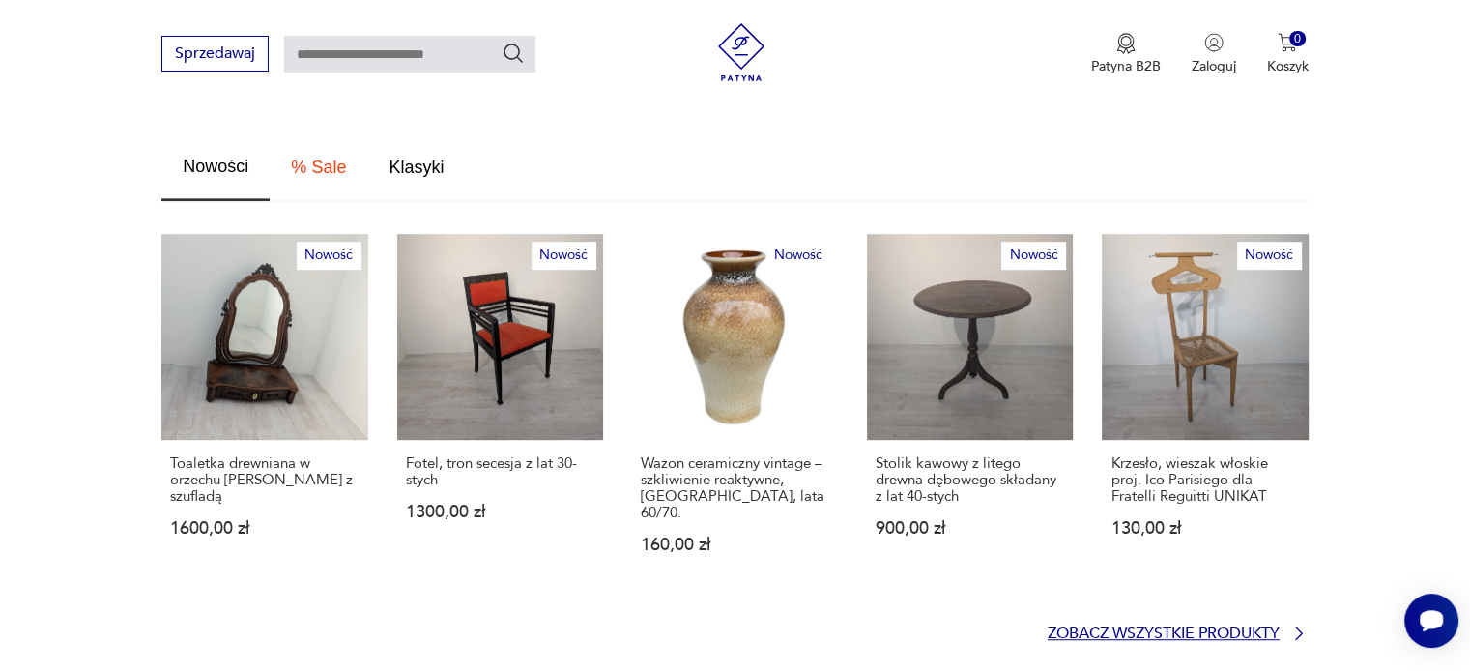
click at [1221, 627] on p "Zobacz wszystkie produkty" at bounding box center [1164, 633] width 232 height 13
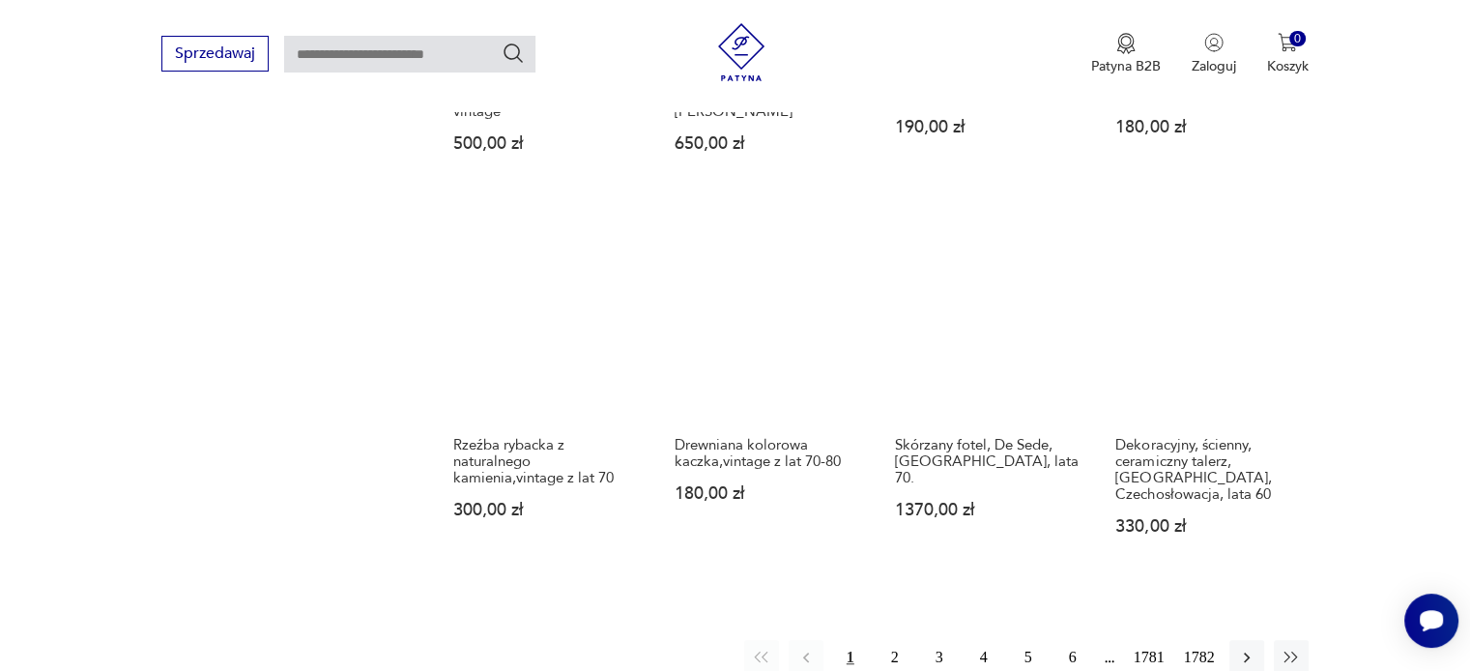
scroll to position [1632, 0]
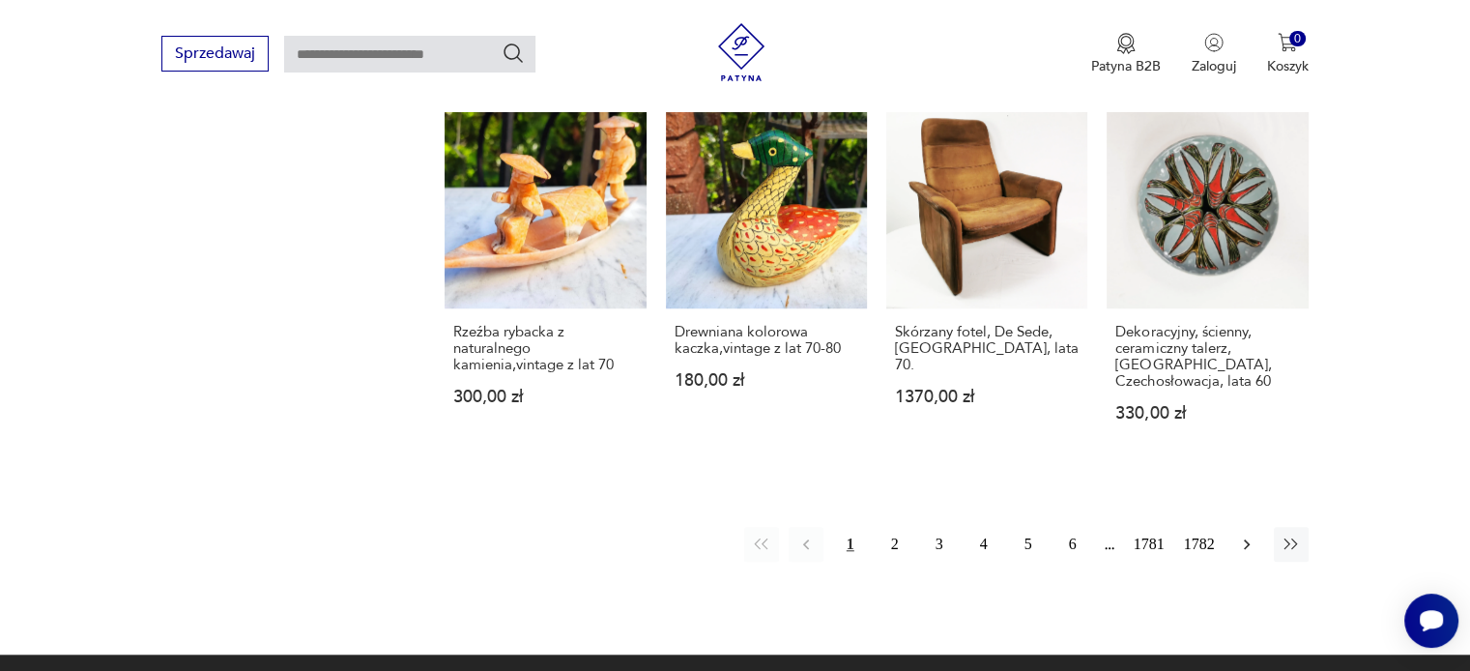
click at [1244, 534] on icon "button" at bounding box center [1246, 543] width 19 height 19
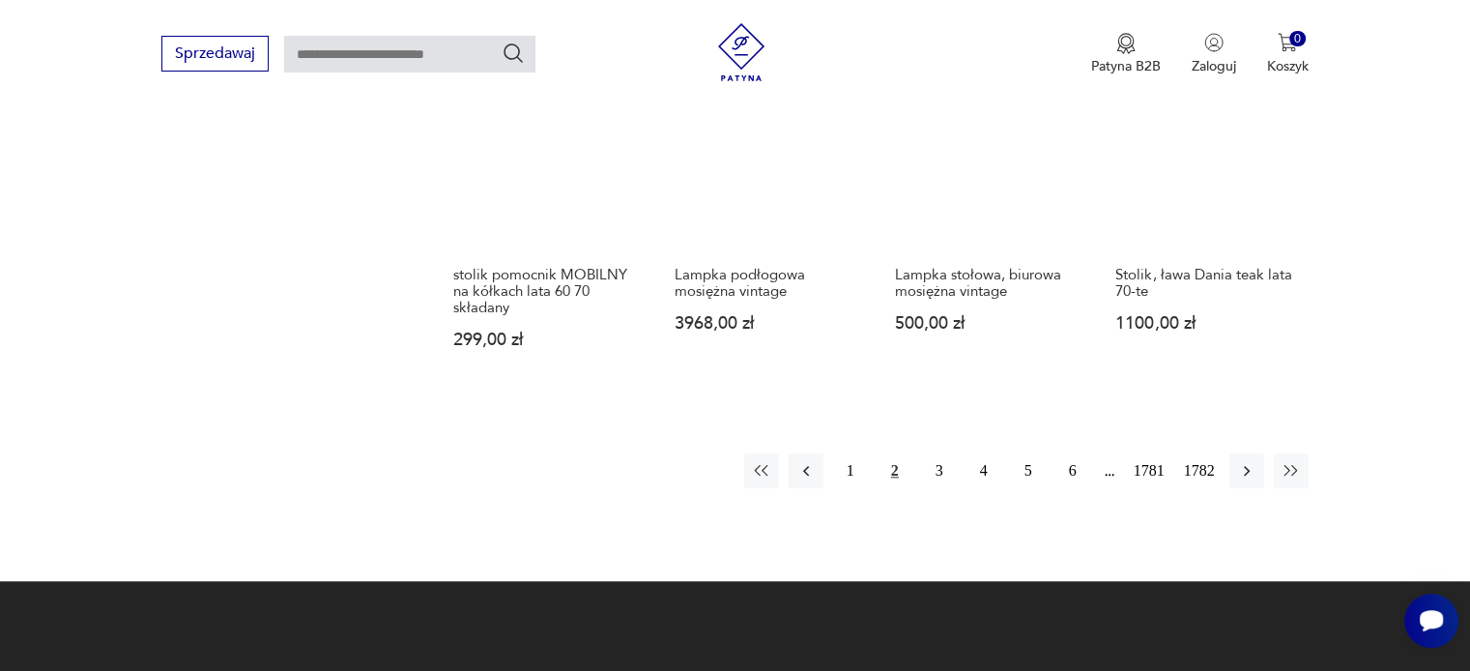
scroll to position [1699, 0]
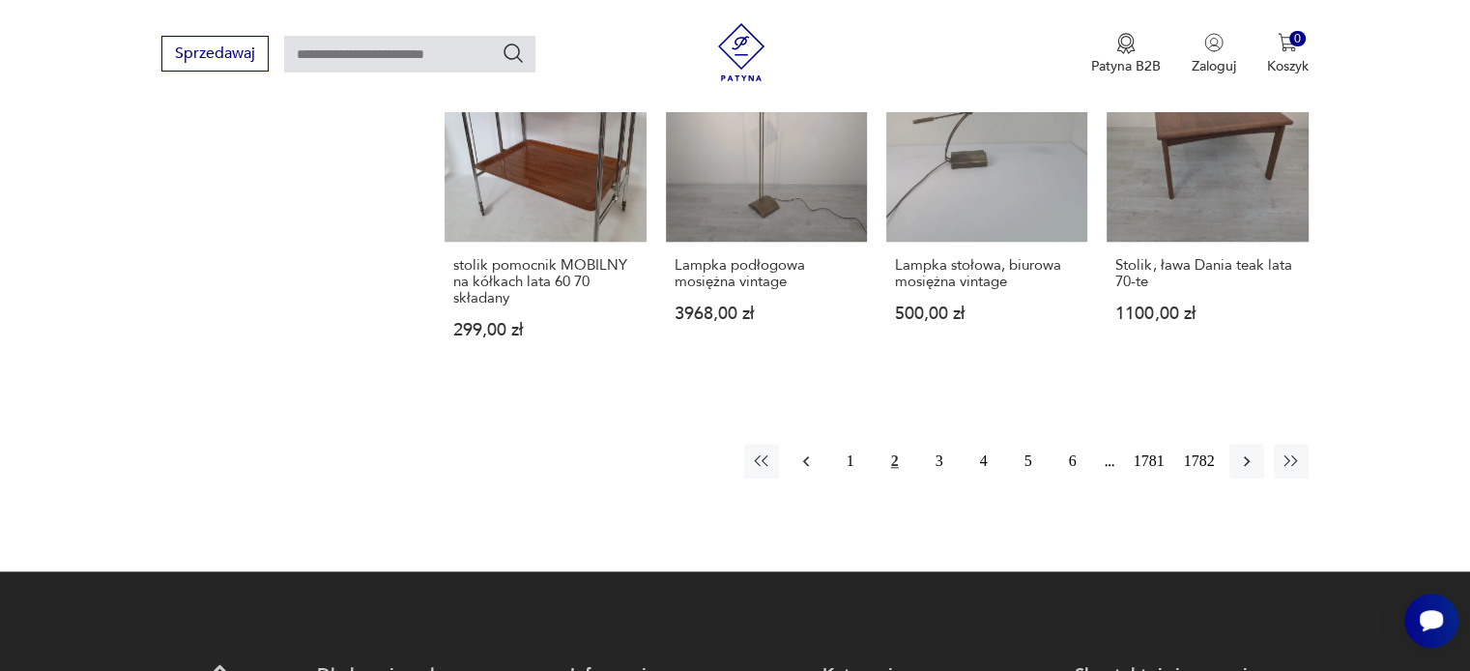
click at [801, 451] on icon "button" at bounding box center [805, 460] width 19 height 19
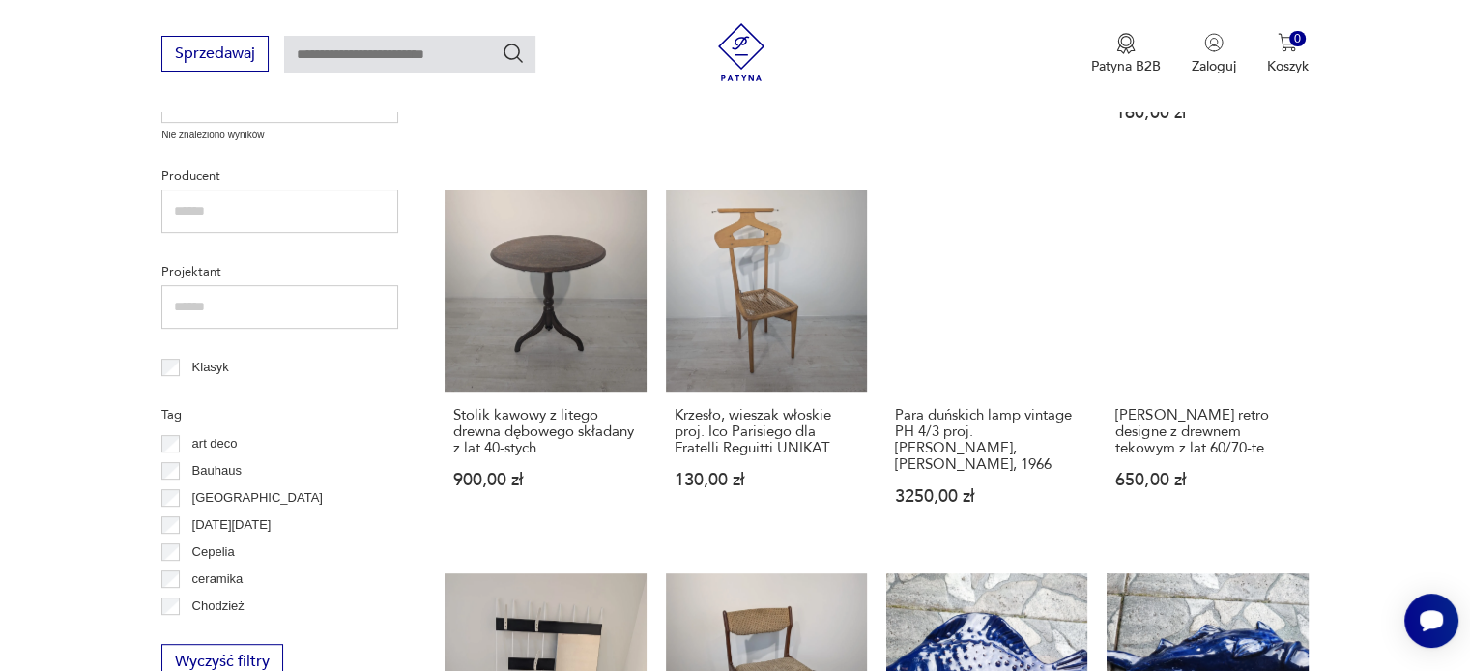
scroll to position [829, 0]
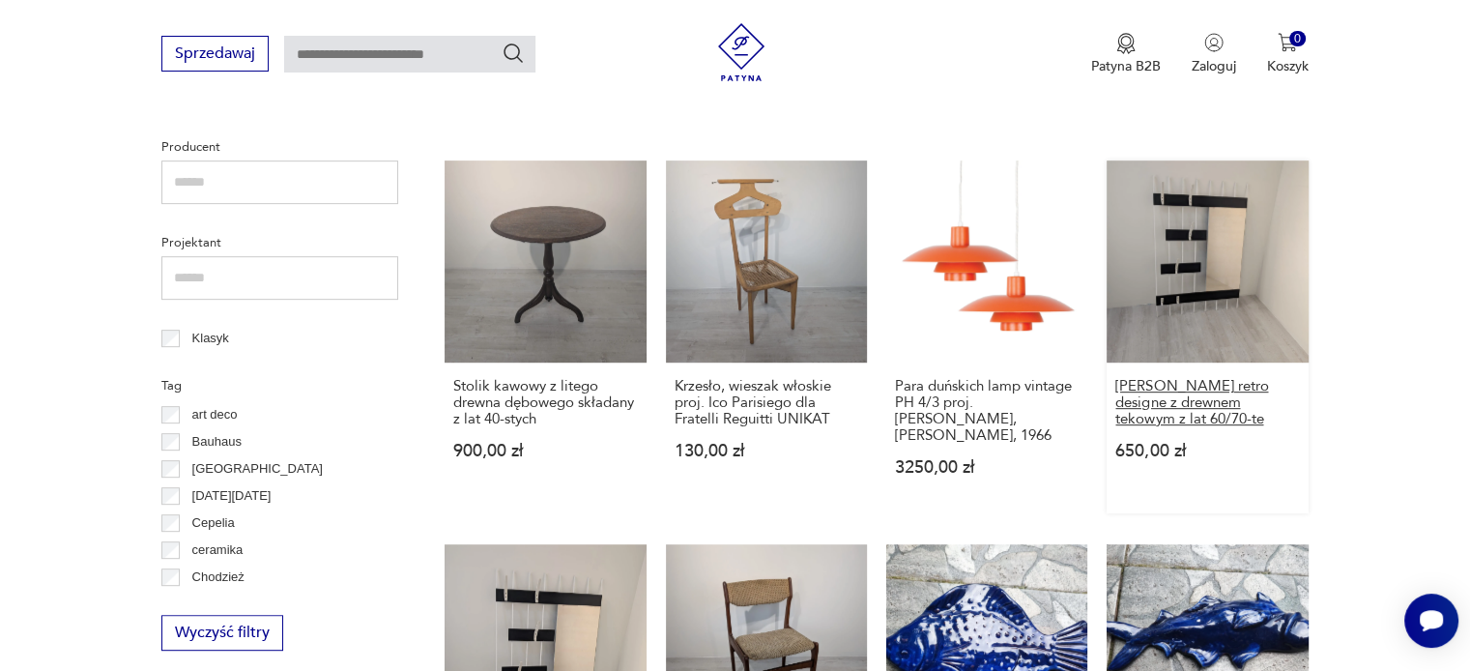
click at [1145, 385] on h3 "[PERSON_NAME] retro designe z drewnem tekowym z lat 60/70-te" at bounding box center [1207, 402] width 184 height 49
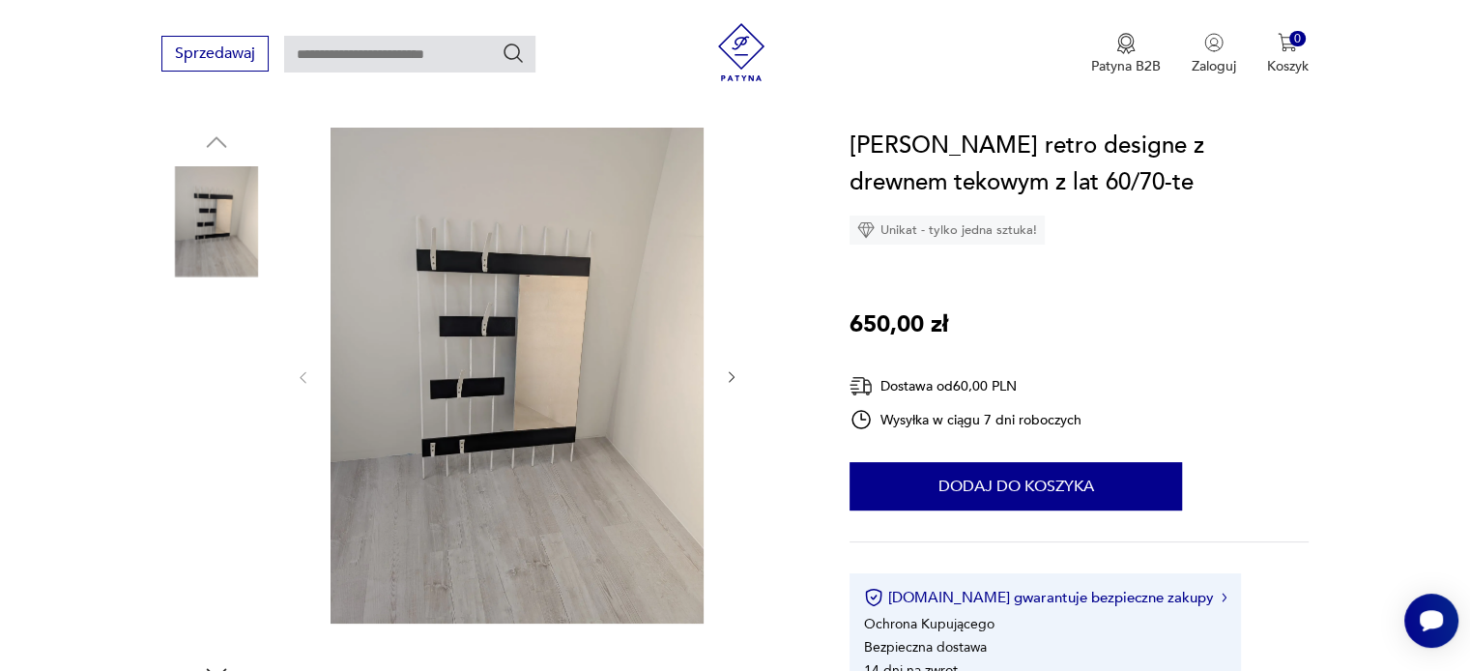
scroll to position [193, 0]
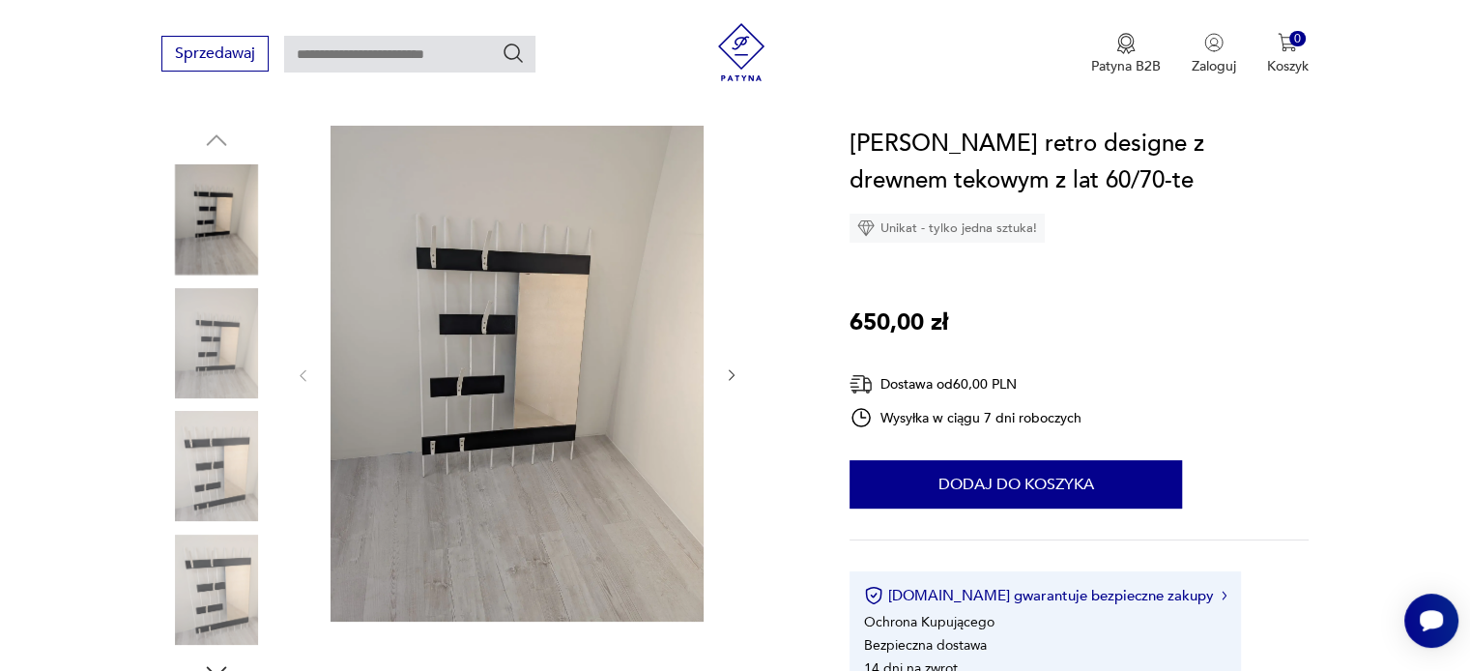
click at [559, 395] on img at bounding box center [517, 374] width 373 height 496
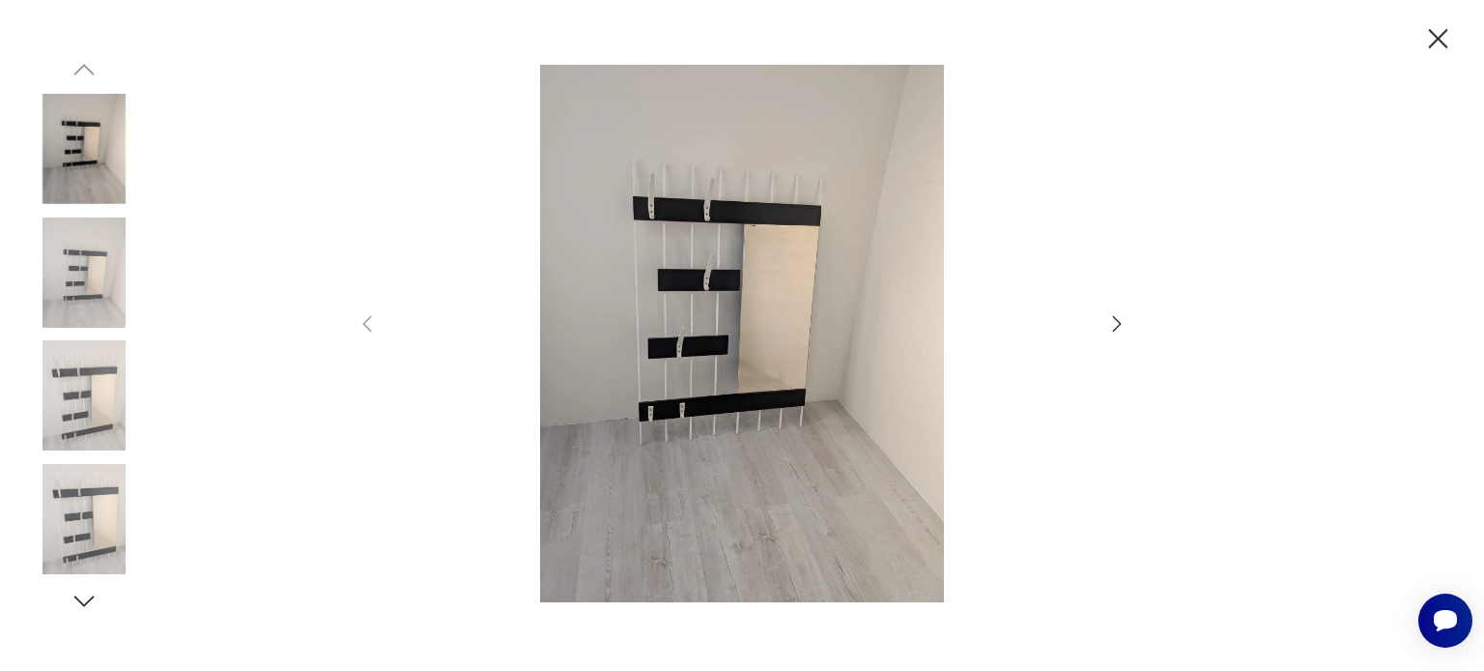
click at [1118, 320] on icon "button" at bounding box center [1117, 323] width 23 height 23
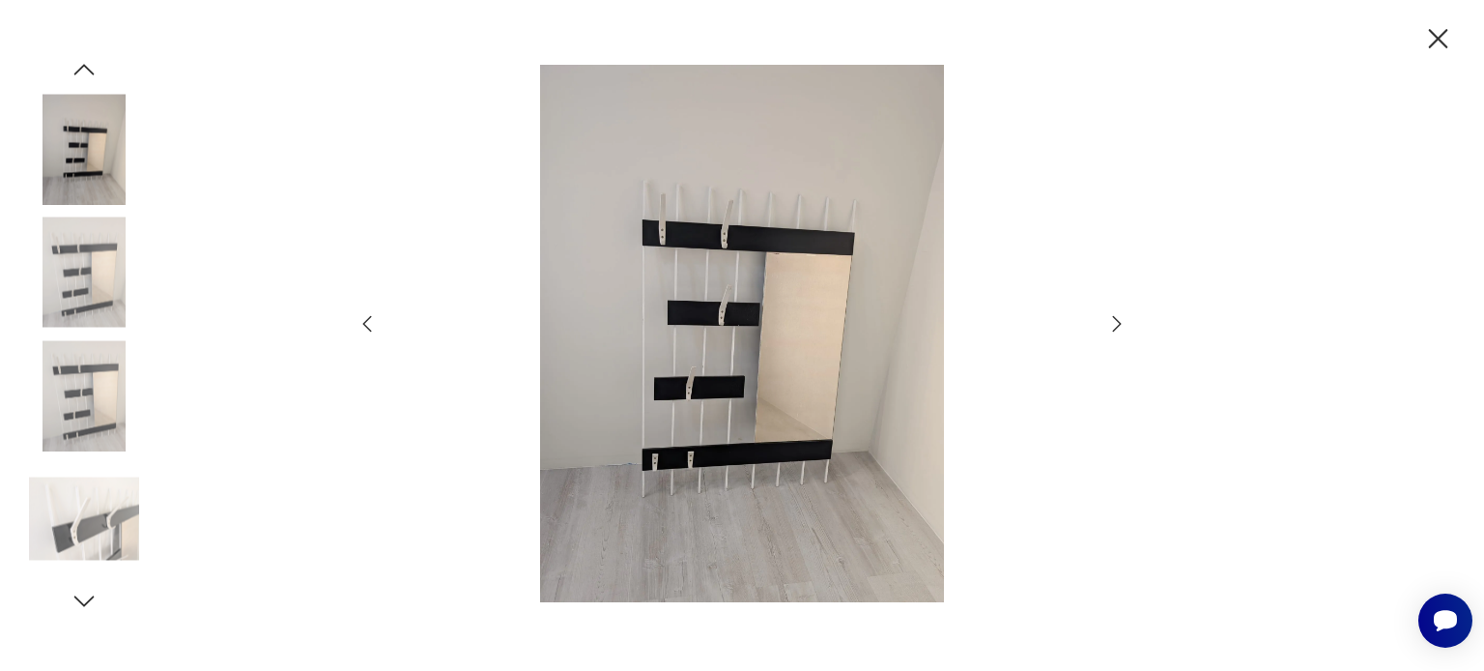
click at [1118, 320] on icon "button" at bounding box center [1117, 323] width 23 height 23
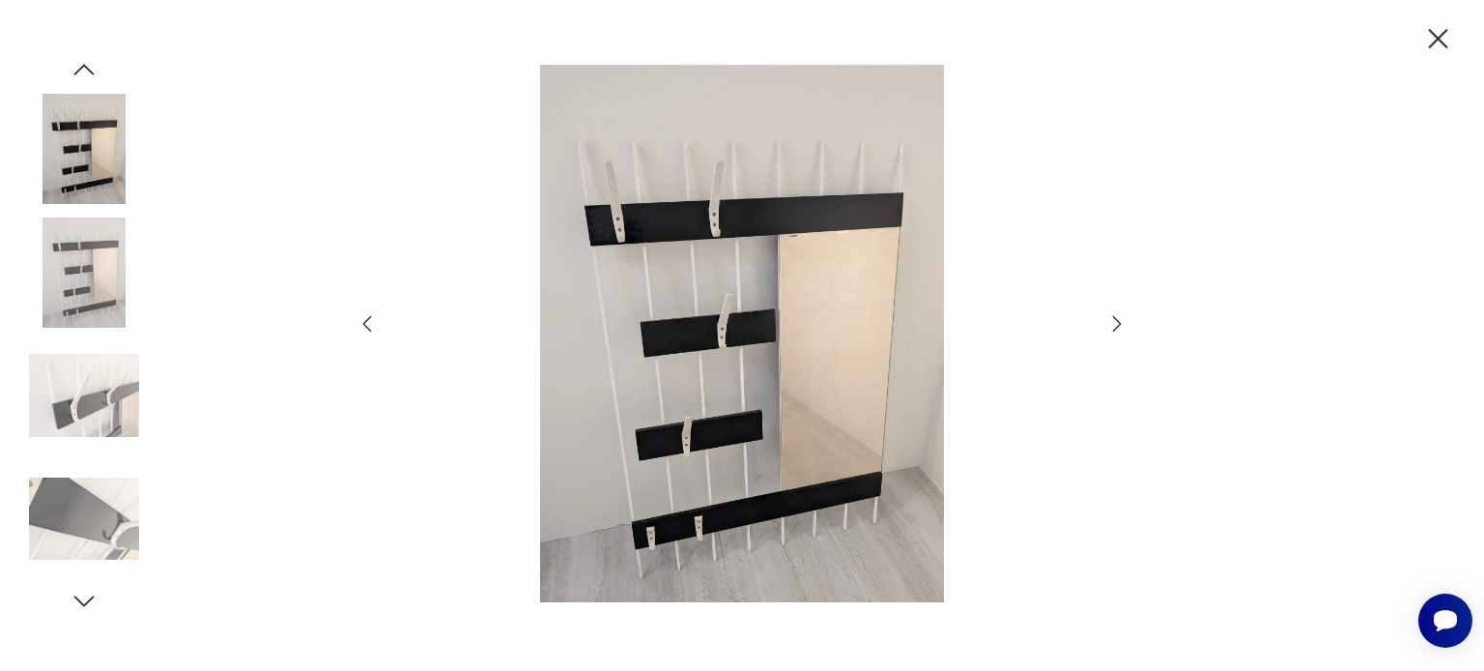
click at [1118, 320] on icon "button" at bounding box center [1117, 323] width 23 height 23
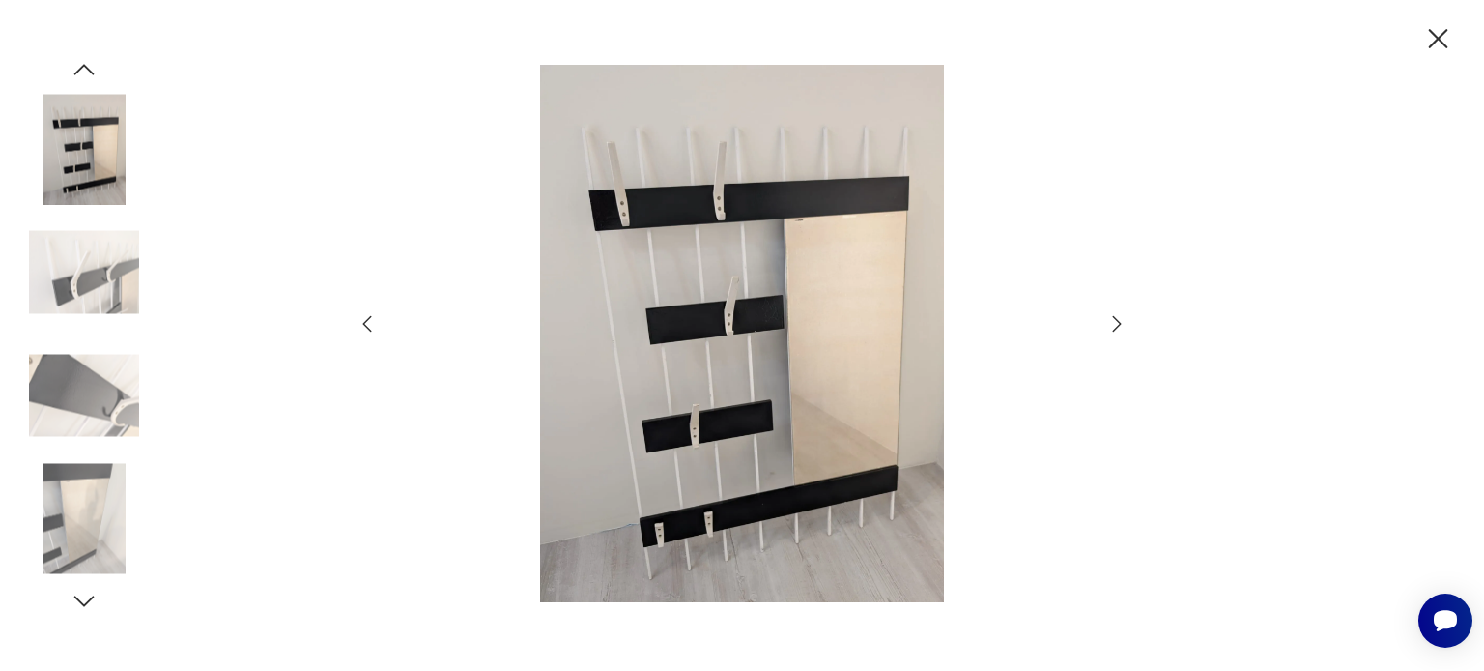
click at [1118, 320] on icon "button" at bounding box center [1117, 323] width 23 height 23
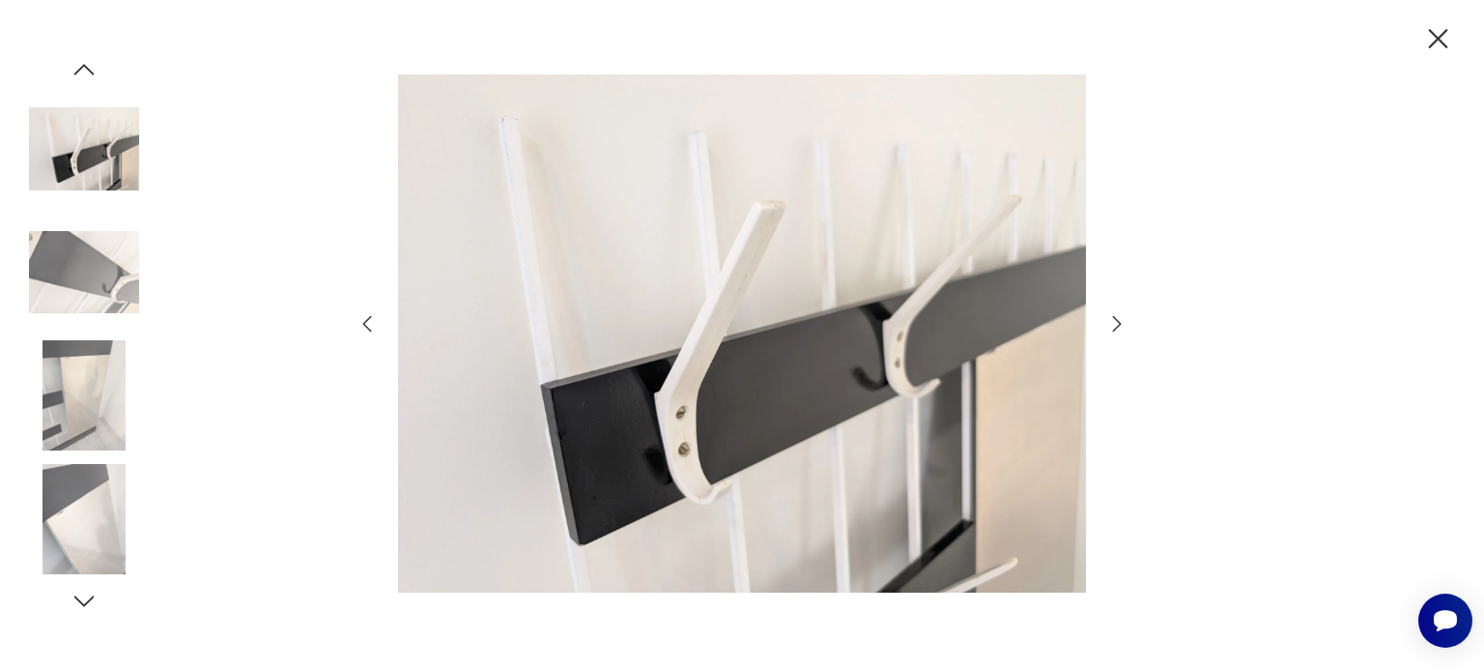
click at [1118, 320] on icon "button" at bounding box center [1117, 323] width 23 height 23
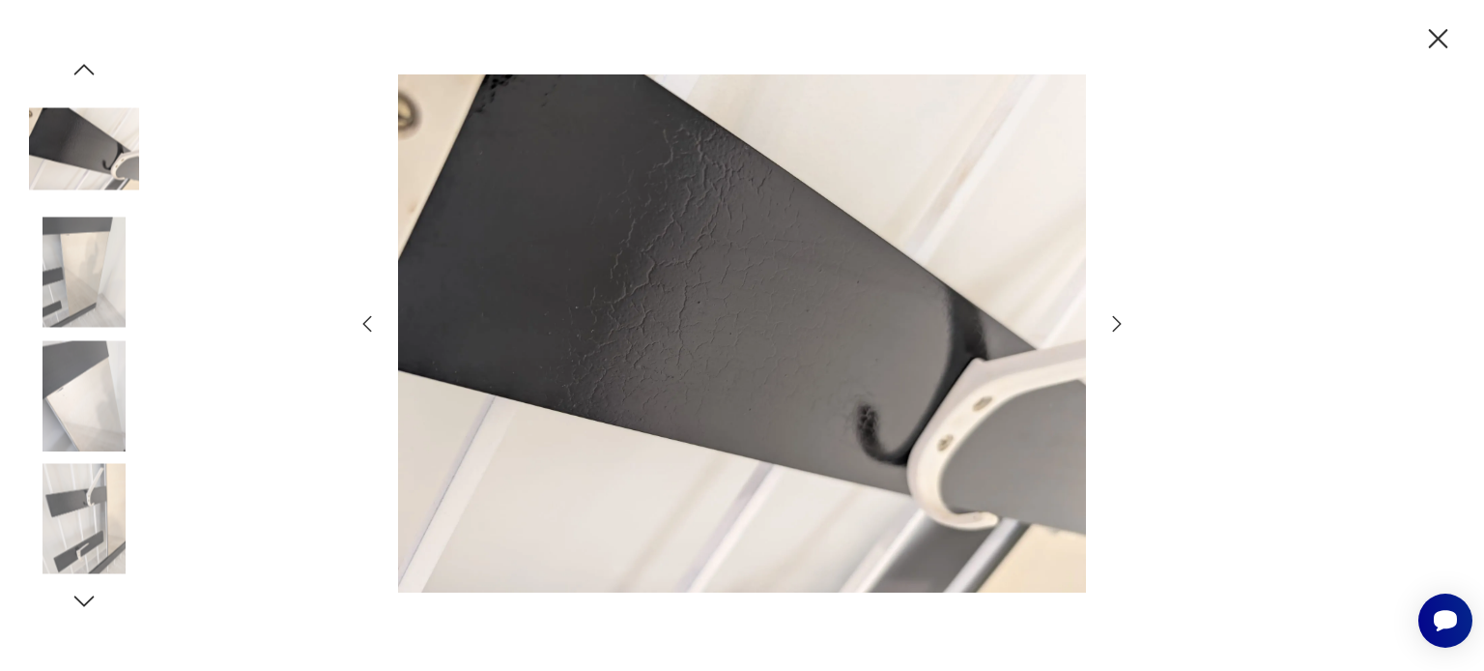
click at [1118, 320] on icon "button" at bounding box center [1117, 323] width 23 height 23
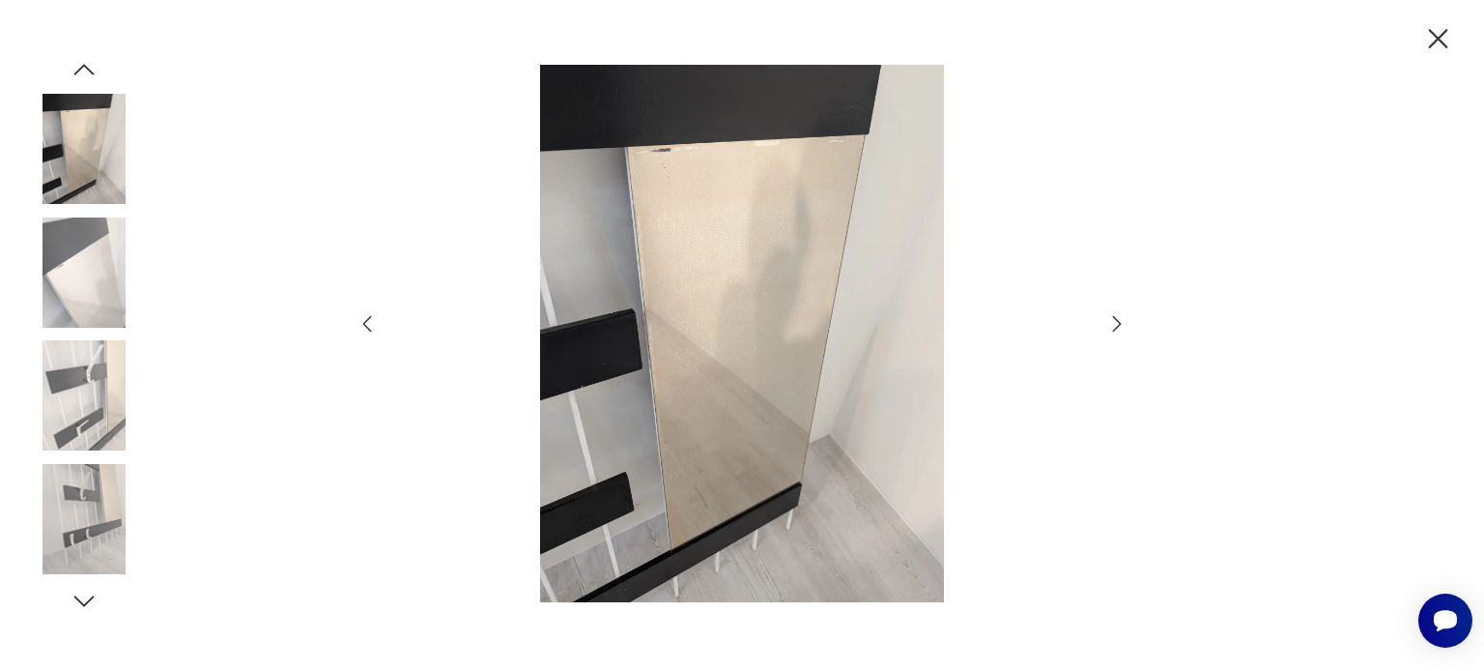
click at [1118, 320] on icon "button" at bounding box center [1117, 323] width 23 height 23
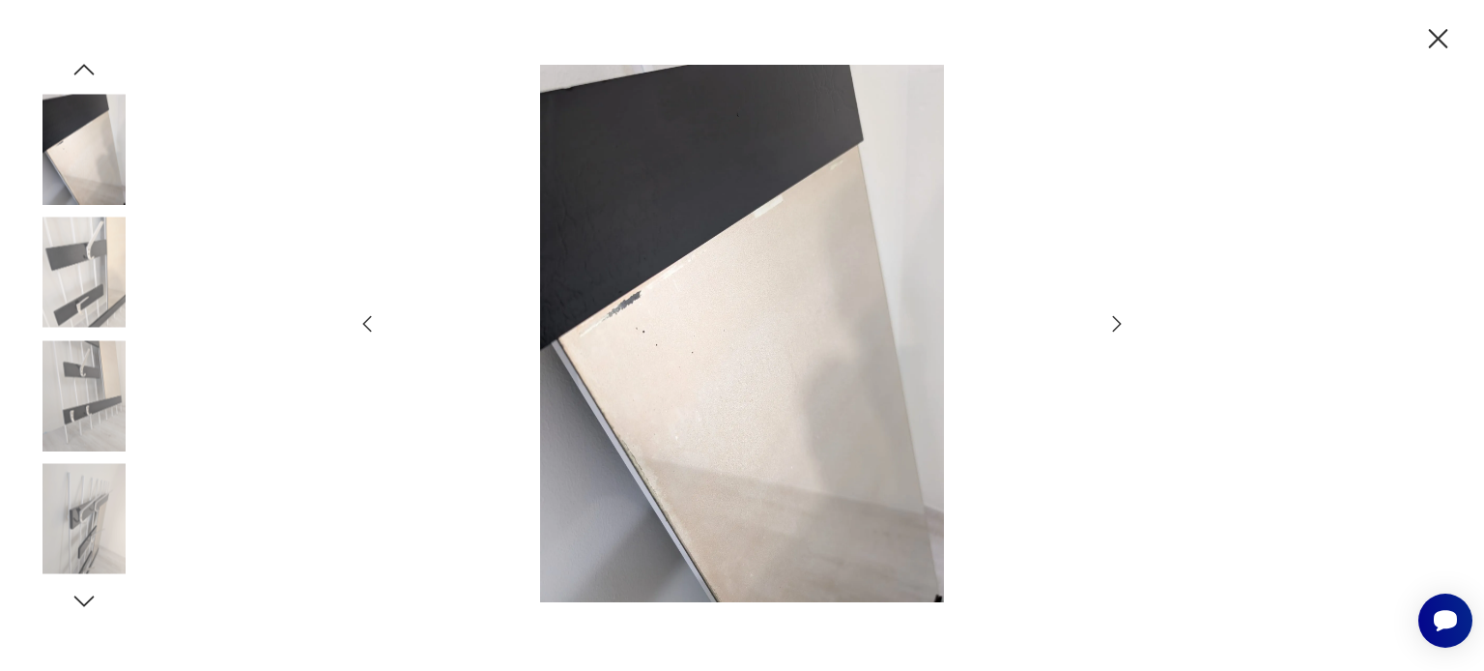
click at [1118, 320] on icon "button" at bounding box center [1117, 323] width 23 height 23
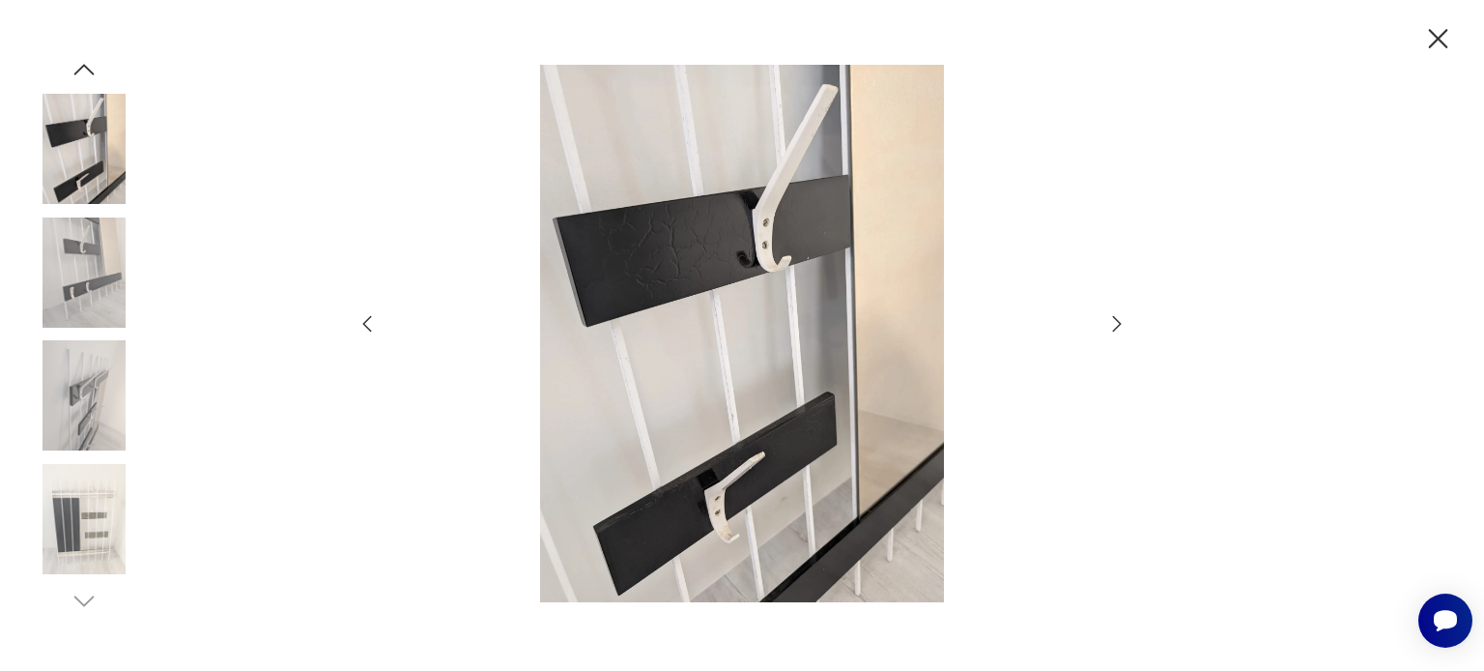
click at [1118, 320] on icon "button" at bounding box center [1117, 323] width 23 height 23
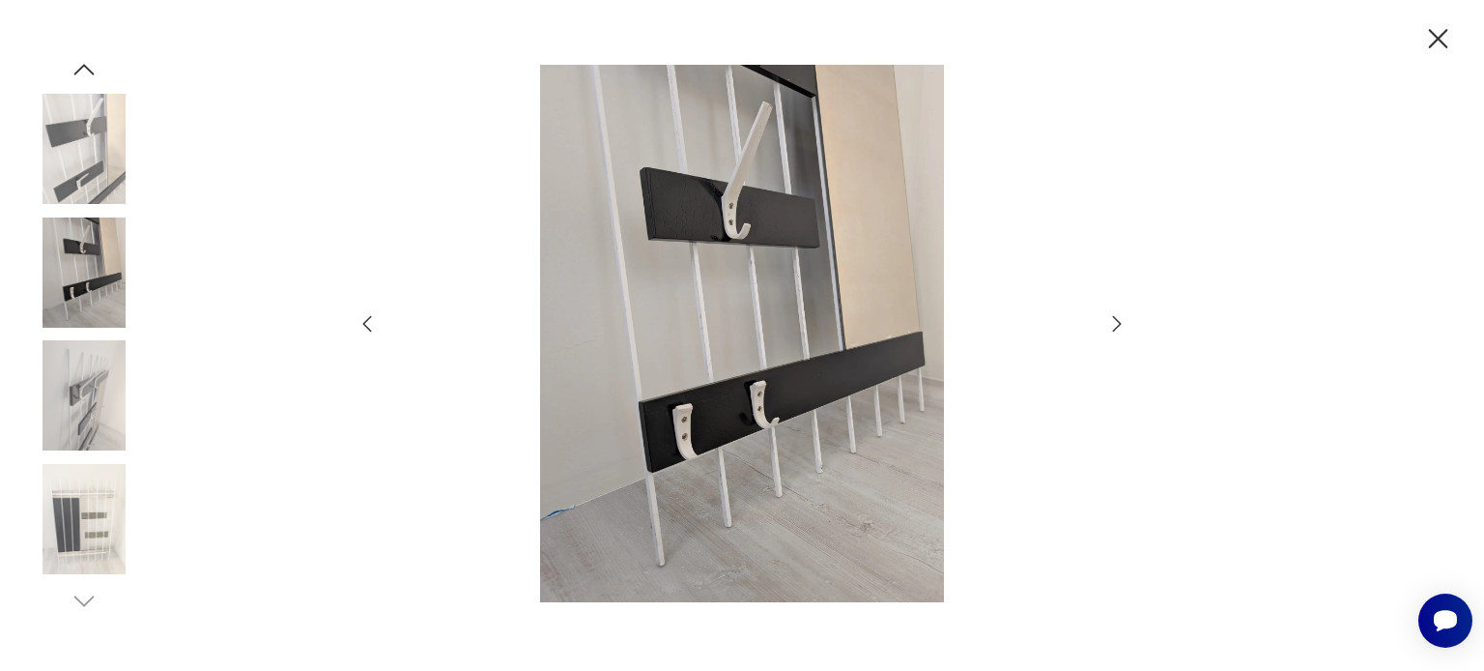
click at [1118, 320] on icon "button" at bounding box center [1117, 323] width 23 height 23
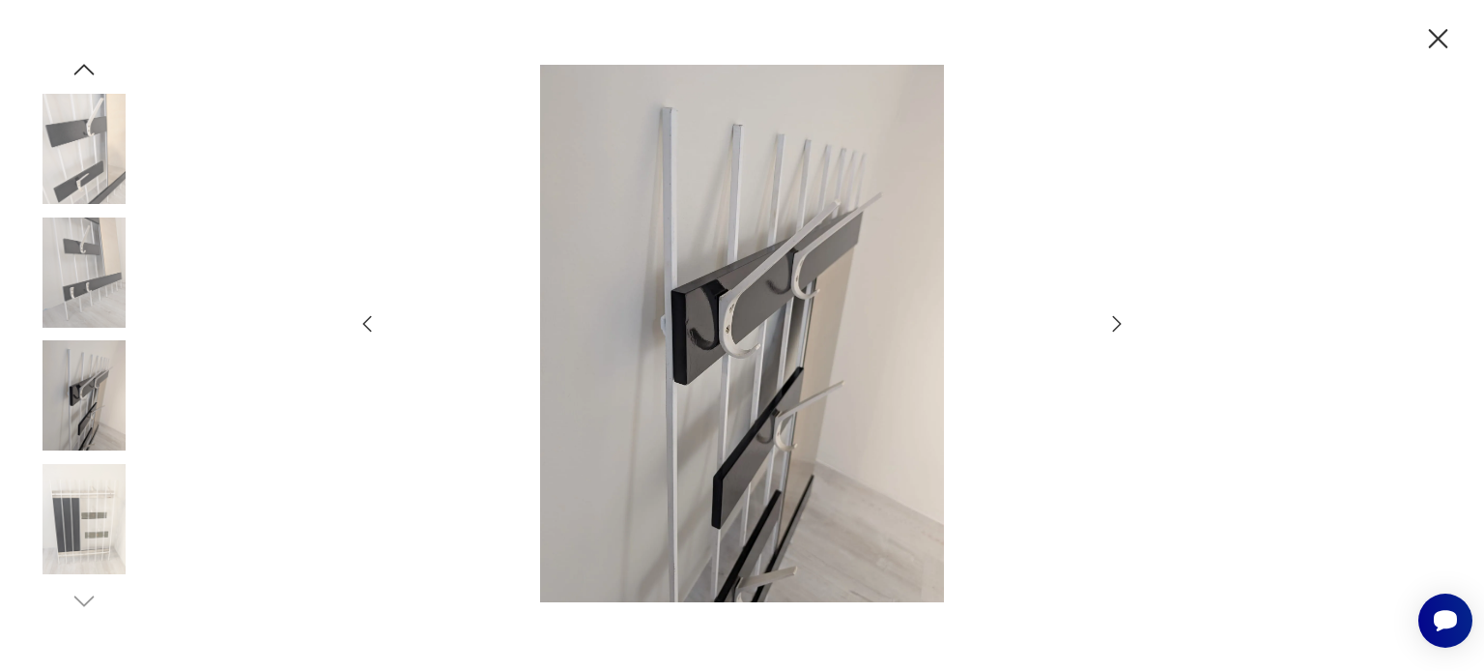
click at [1118, 320] on icon "button" at bounding box center [1117, 323] width 23 height 23
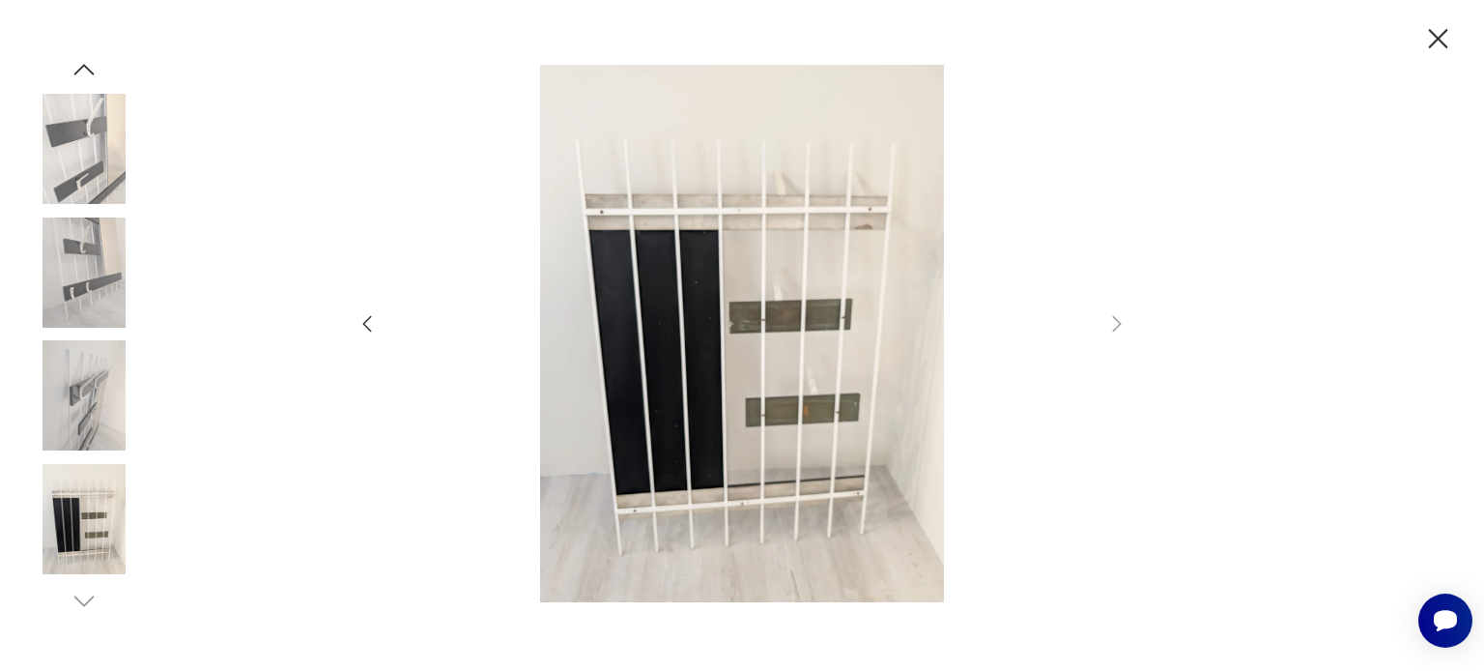
click at [1434, 33] on icon "button" at bounding box center [1439, 39] width 34 height 34
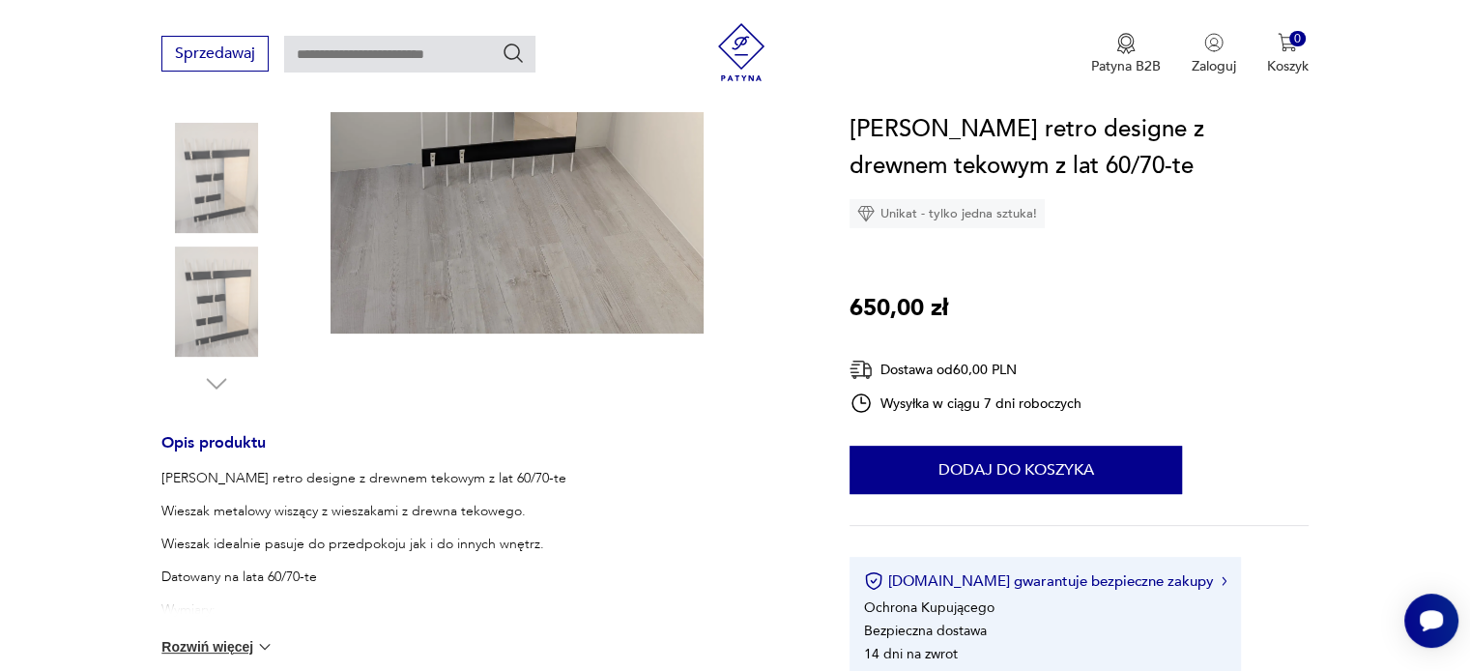
scroll to position [676, 0]
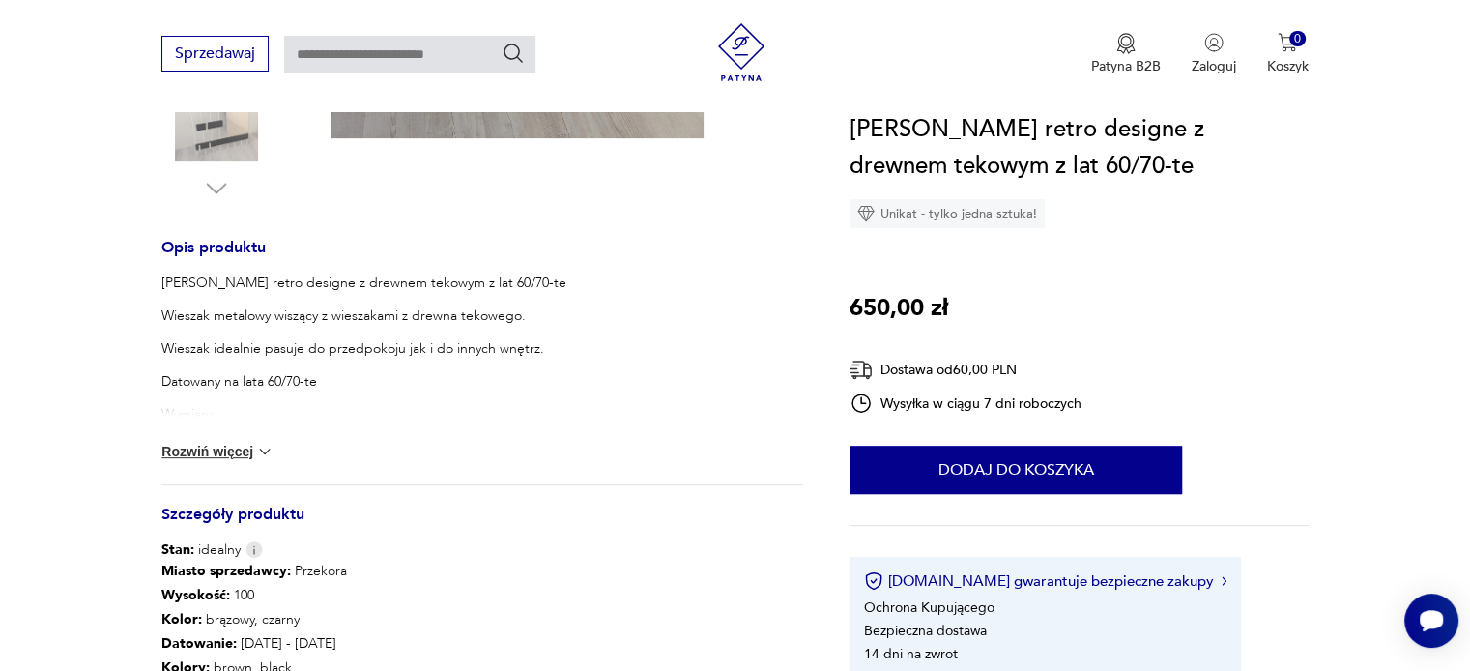
click at [220, 452] on button "Rozwiń więcej" at bounding box center [217, 451] width 112 height 19
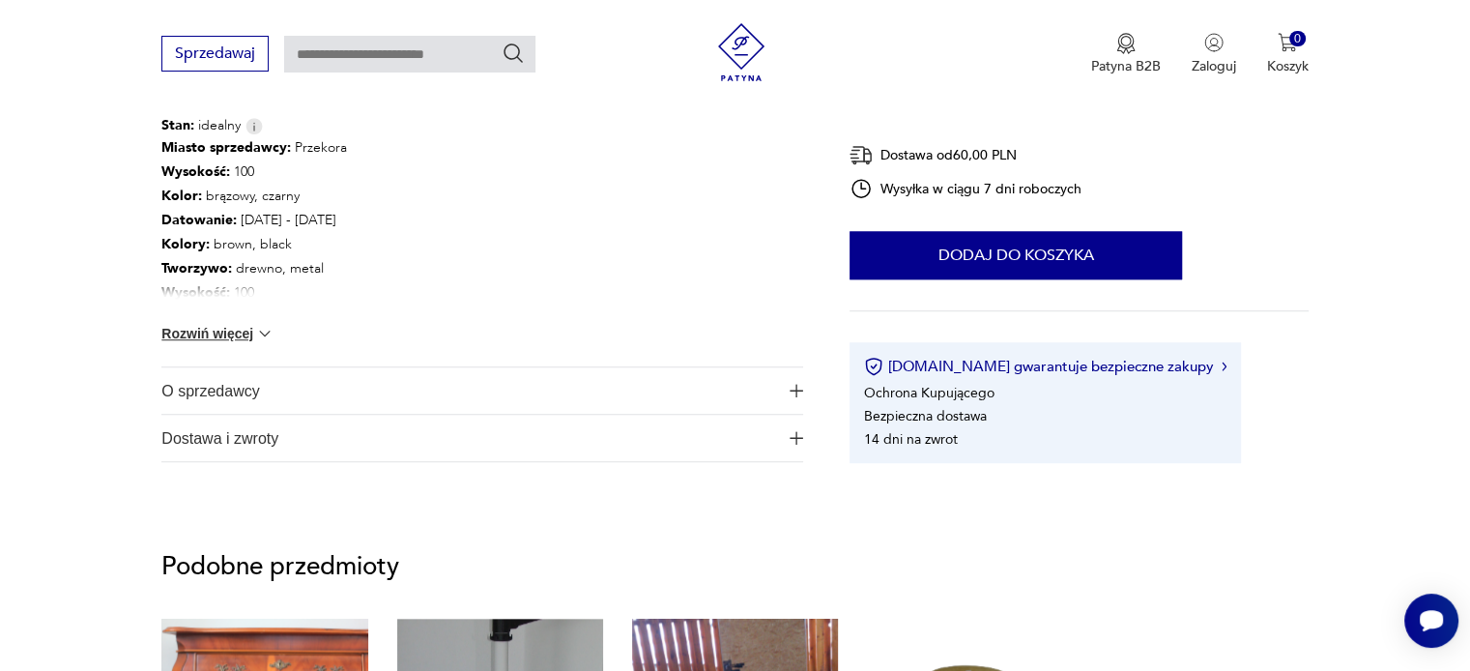
scroll to position [1353, 0]
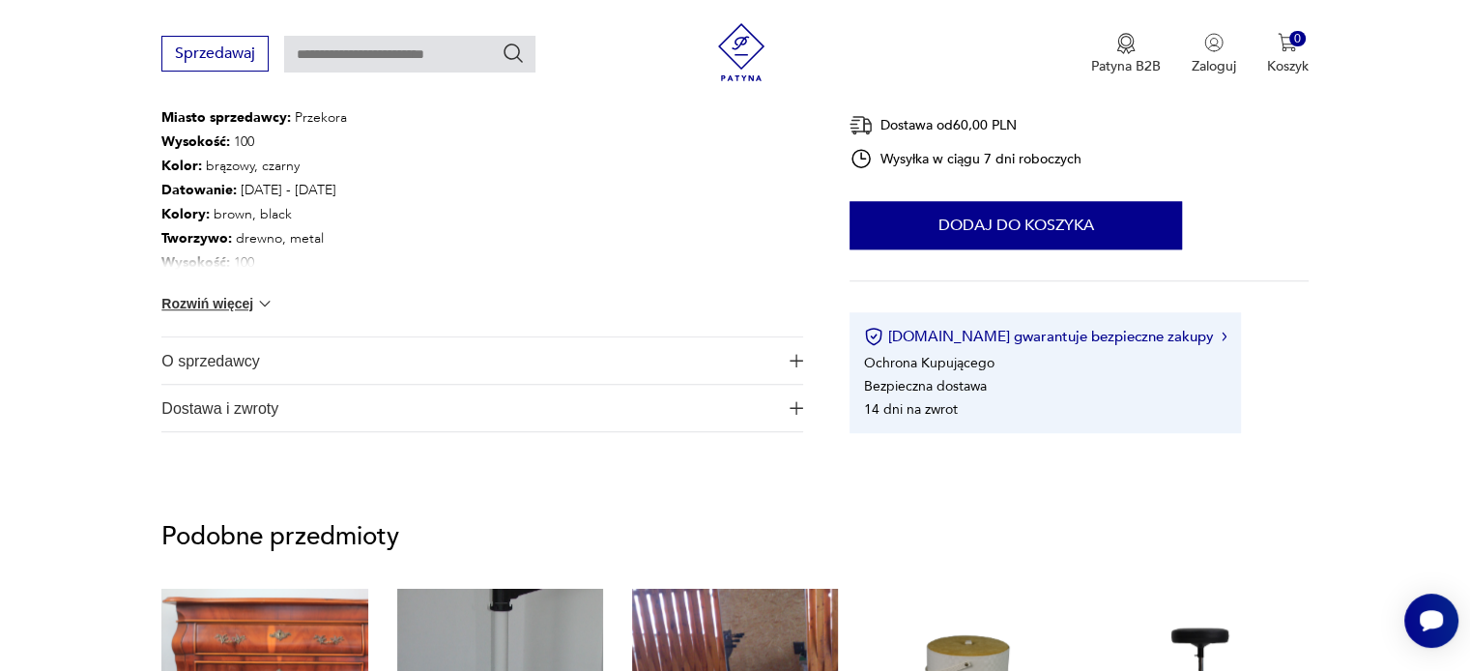
click at [208, 360] on span "O sprzedawcy" at bounding box center [468, 360] width 615 height 46
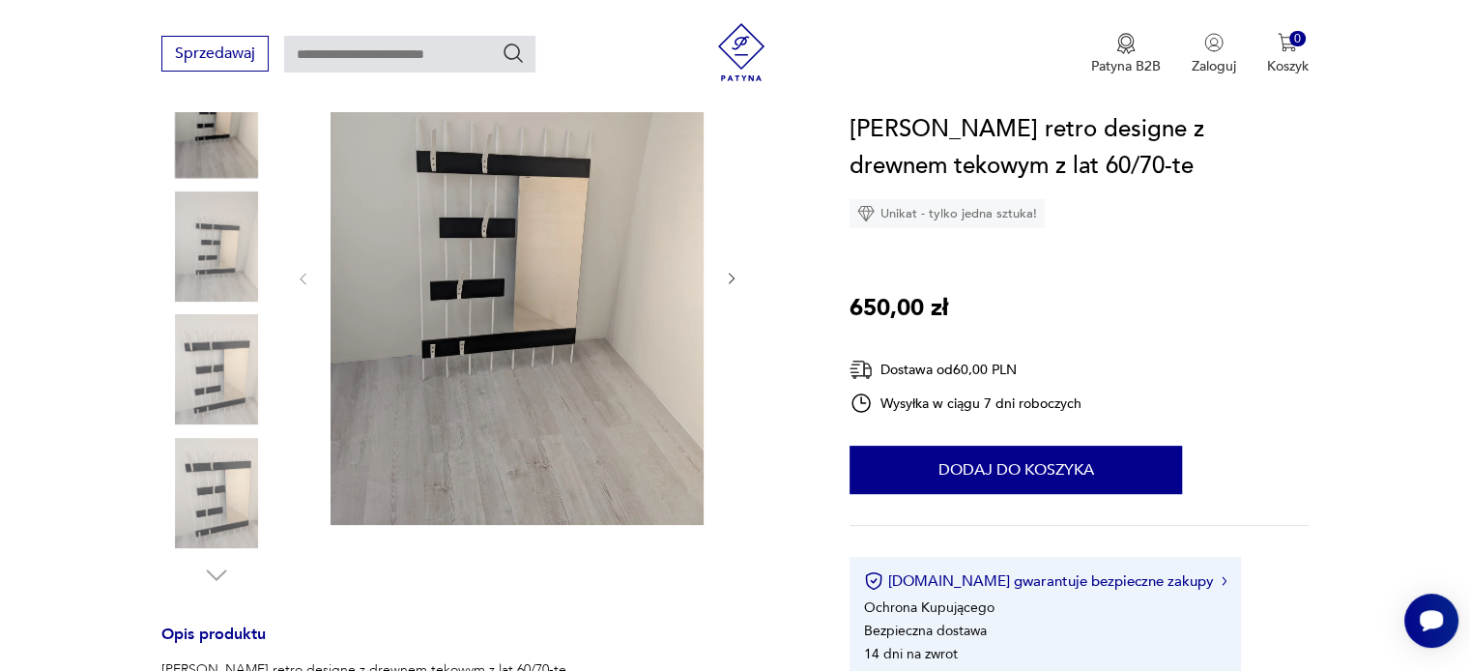
scroll to position [290, 0]
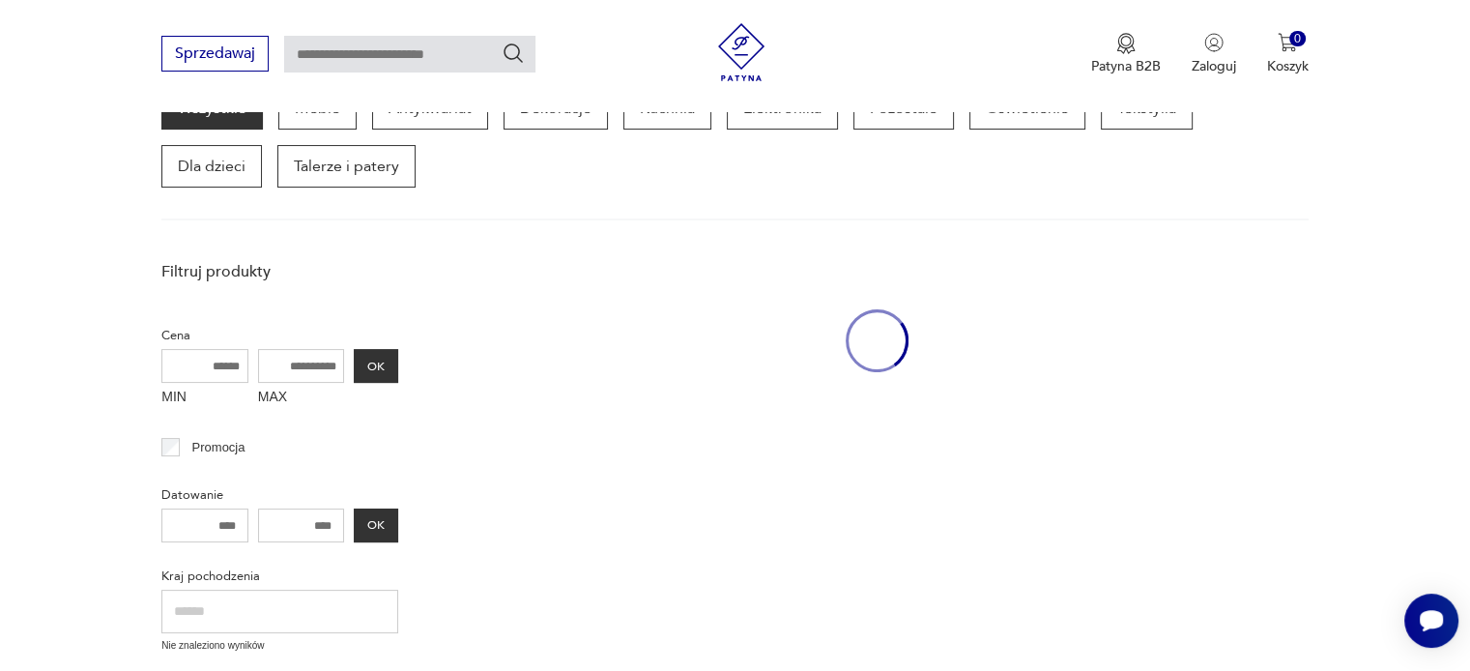
scroll to position [829, 0]
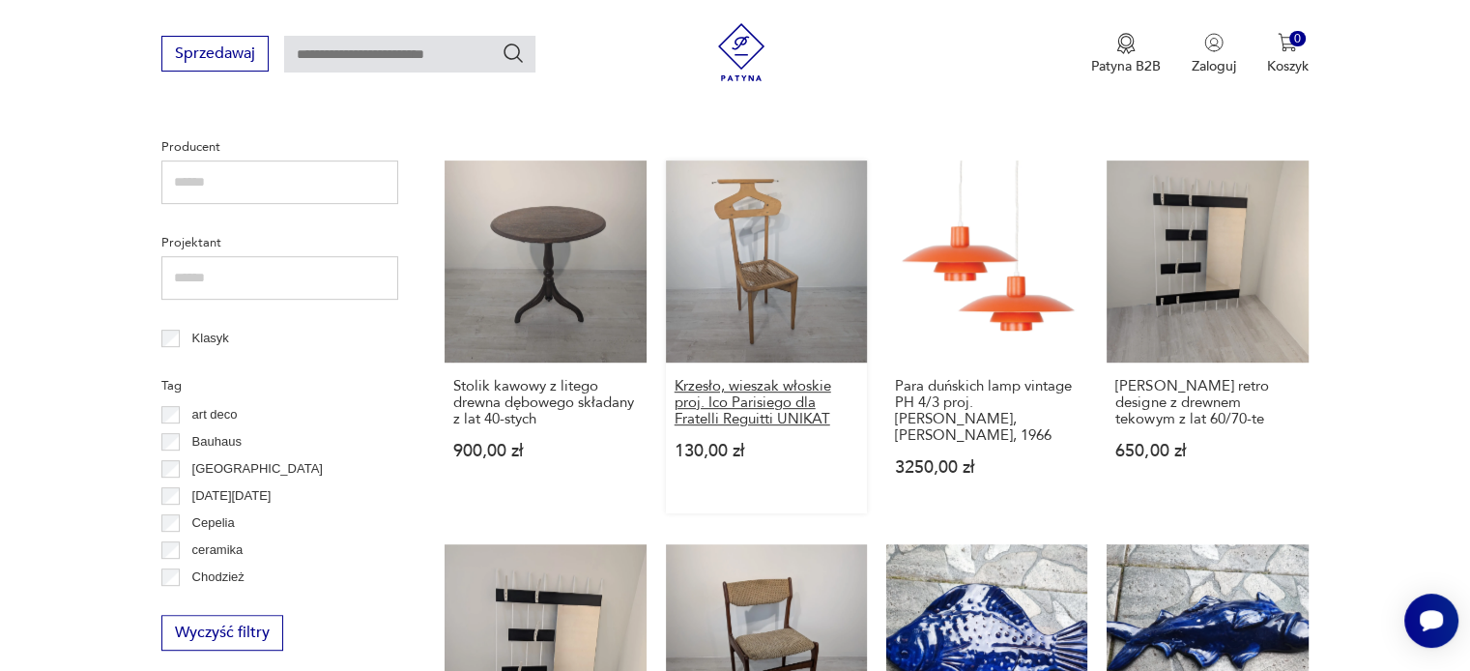
click at [767, 381] on h3 "Krzesło, wieszak włoskie proj. Ico Parisiego dla Fratelli Reguitti UNIKAT" at bounding box center [767, 402] width 184 height 49
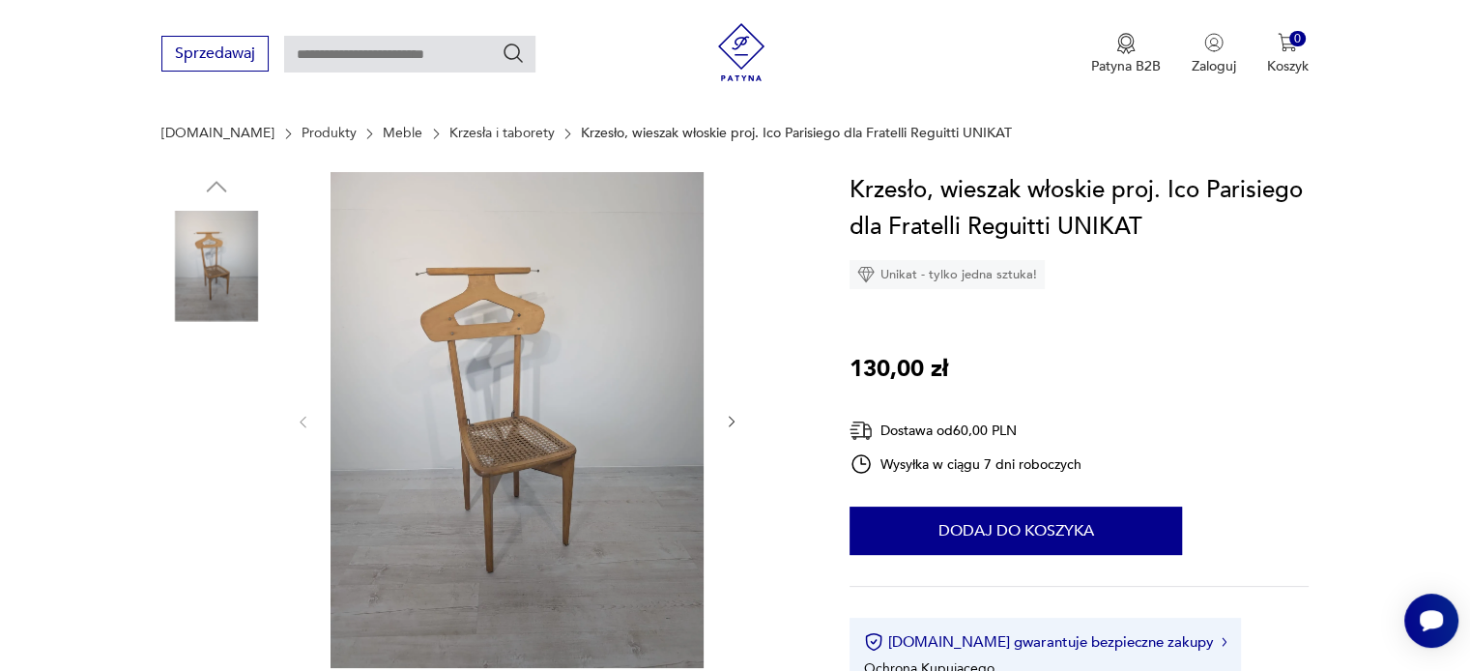
scroll to position [193, 0]
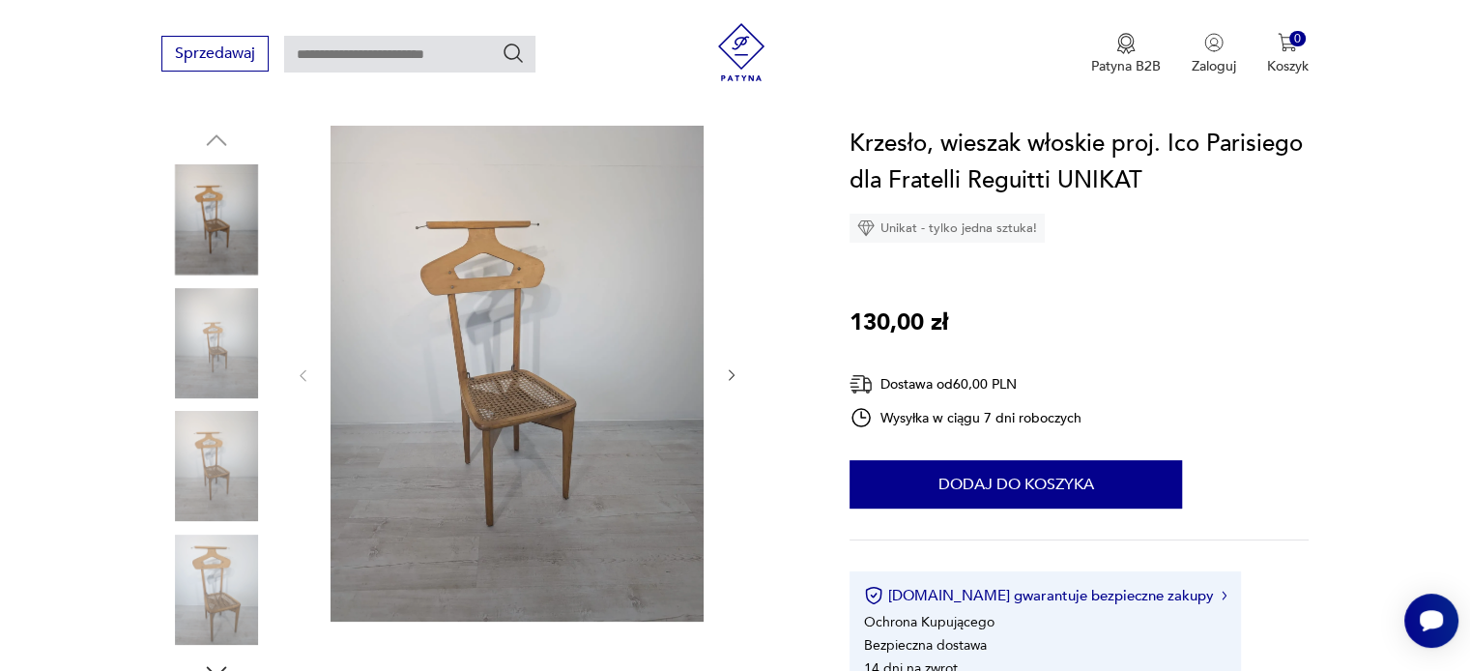
click at [549, 430] on img at bounding box center [517, 374] width 373 height 496
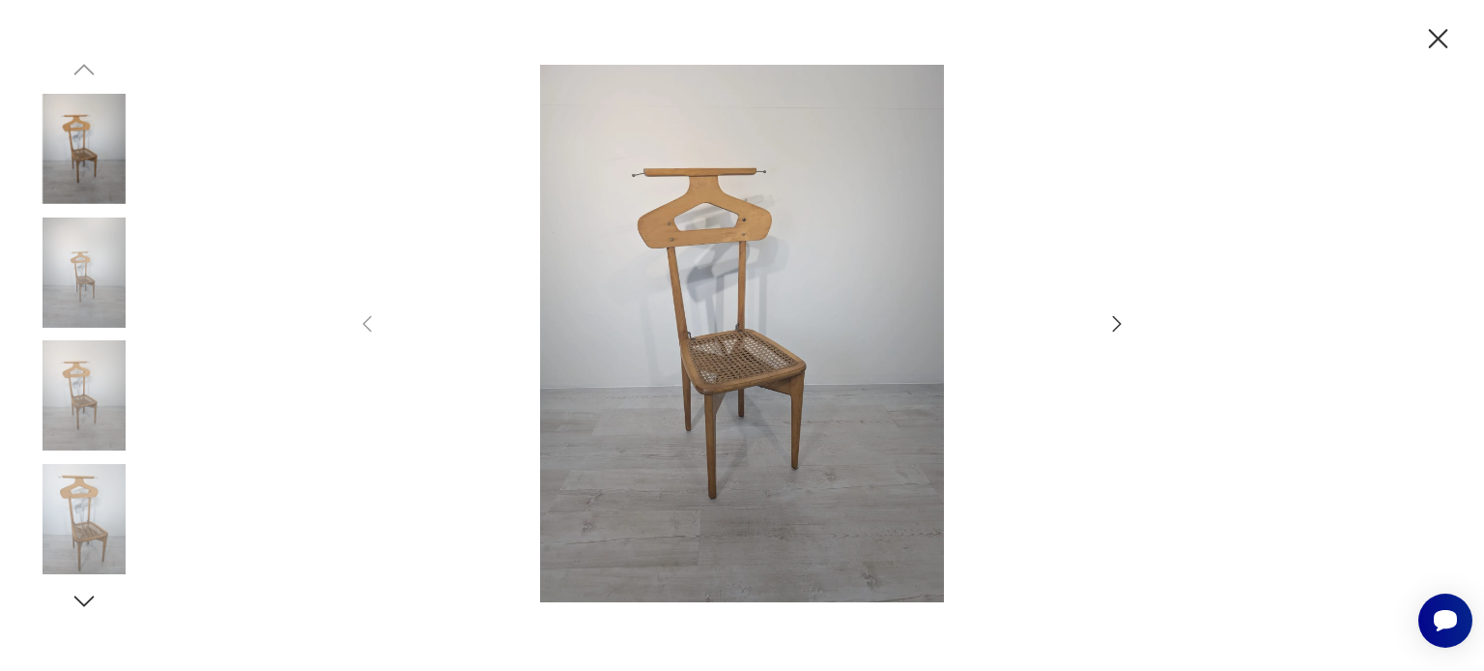
click at [1116, 322] on icon "button" at bounding box center [1117, 323] width 23 height 23
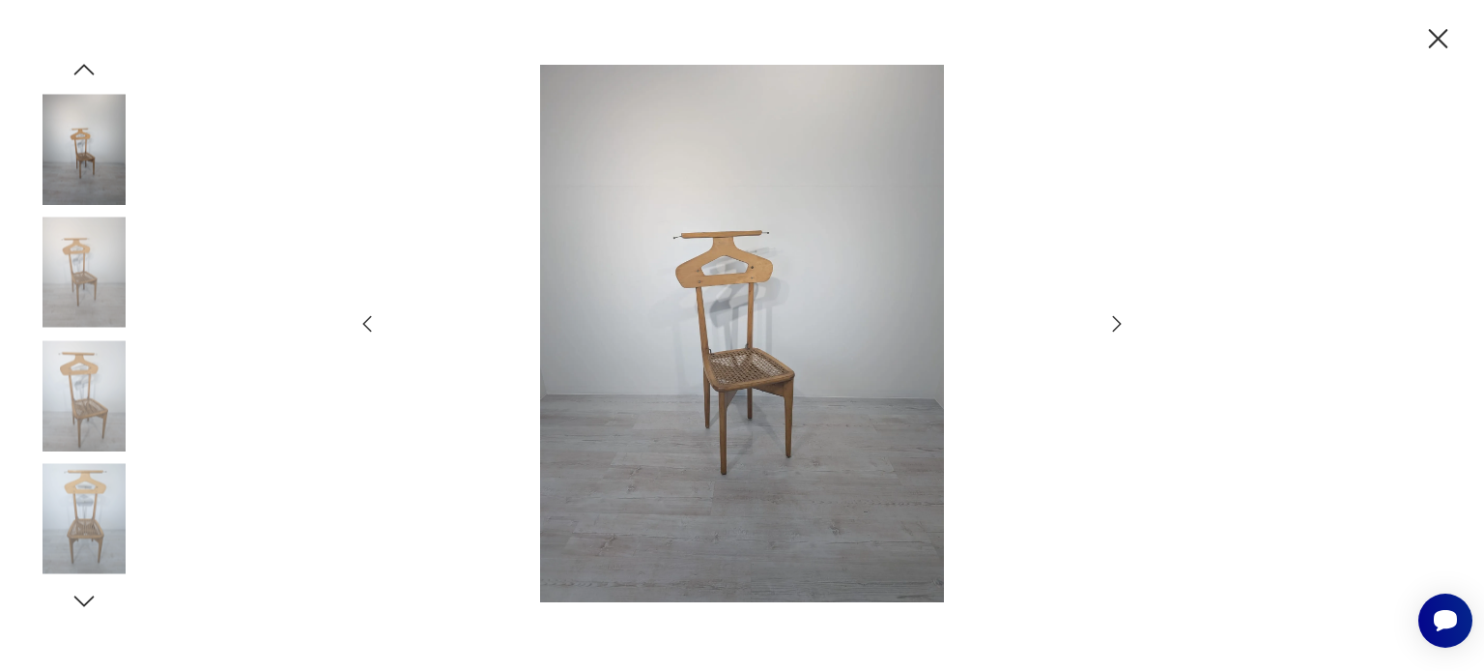
click at [1116, 322] on icon "button" at bounding box center [1117, 323] width 23 height 23
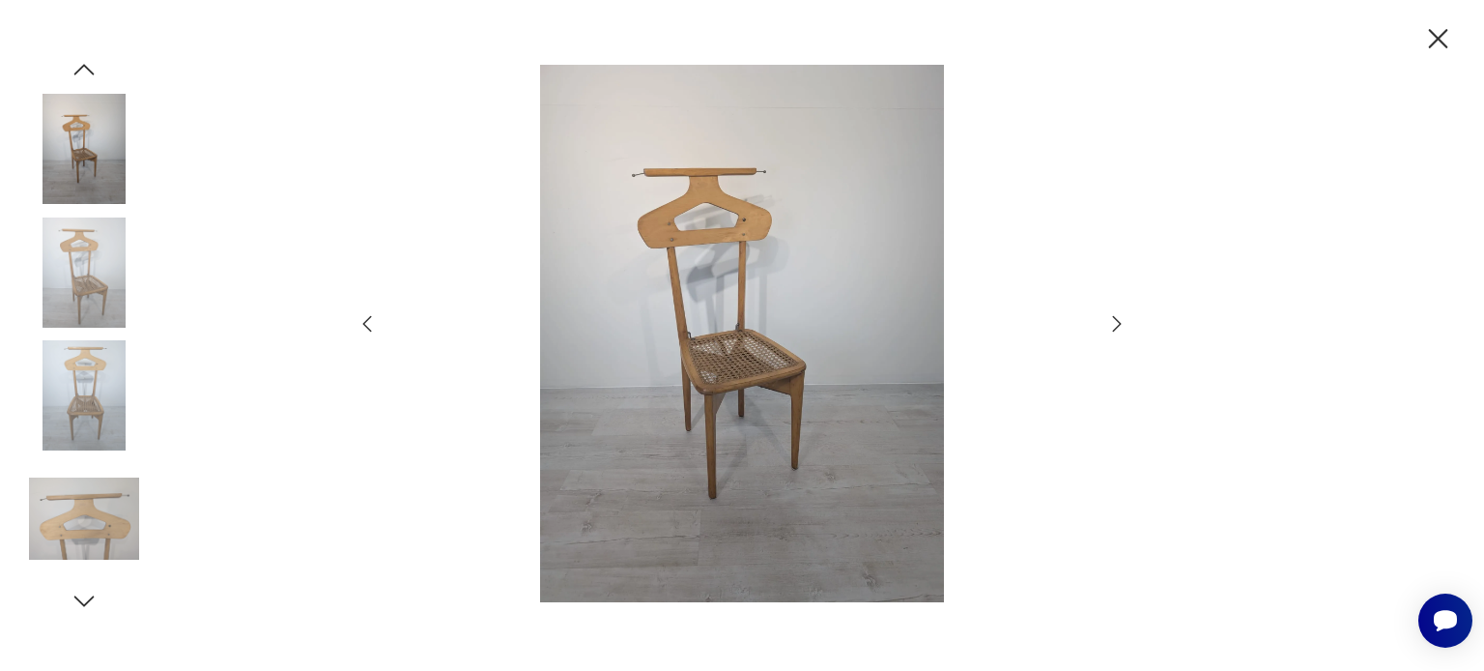
click at [1116, 322] on icon "button" at bounding box center [1117, 323] width 23 height 23
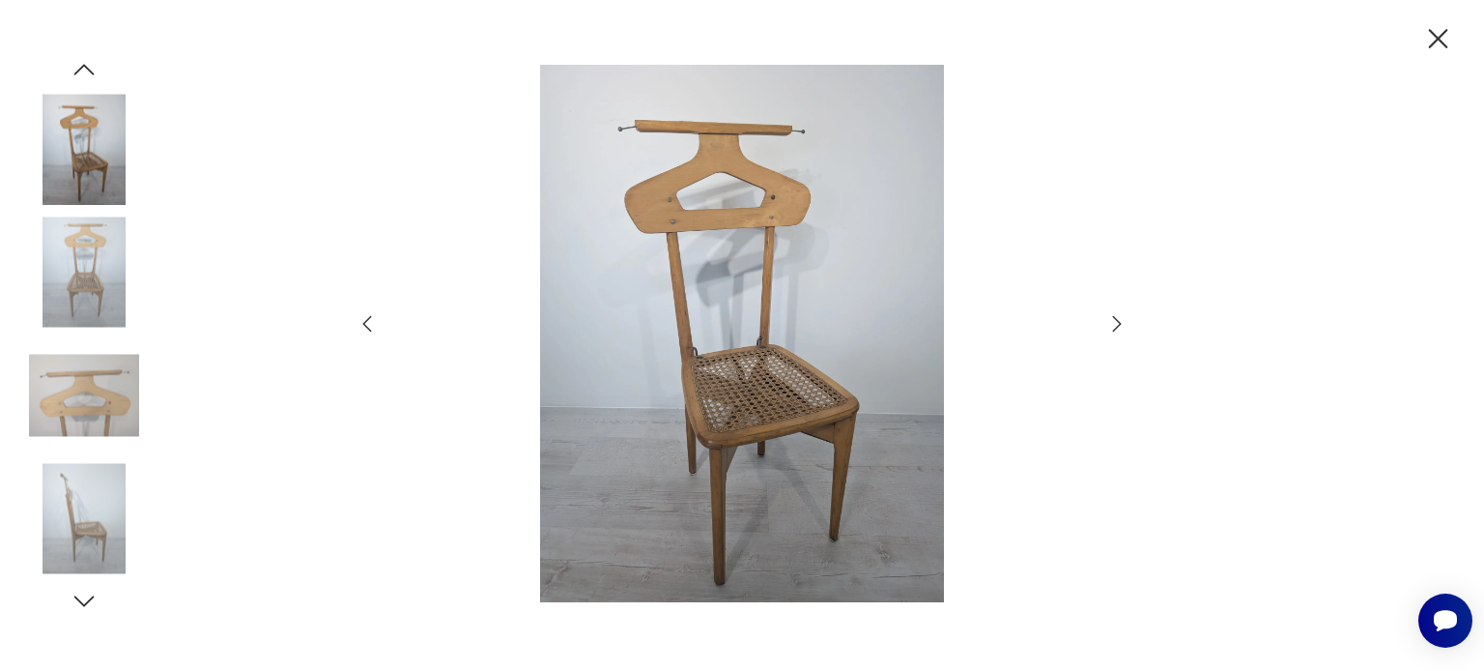
click at [1116, 322] on icon "button" at bounding box center [1117, 323] width 23 height 23
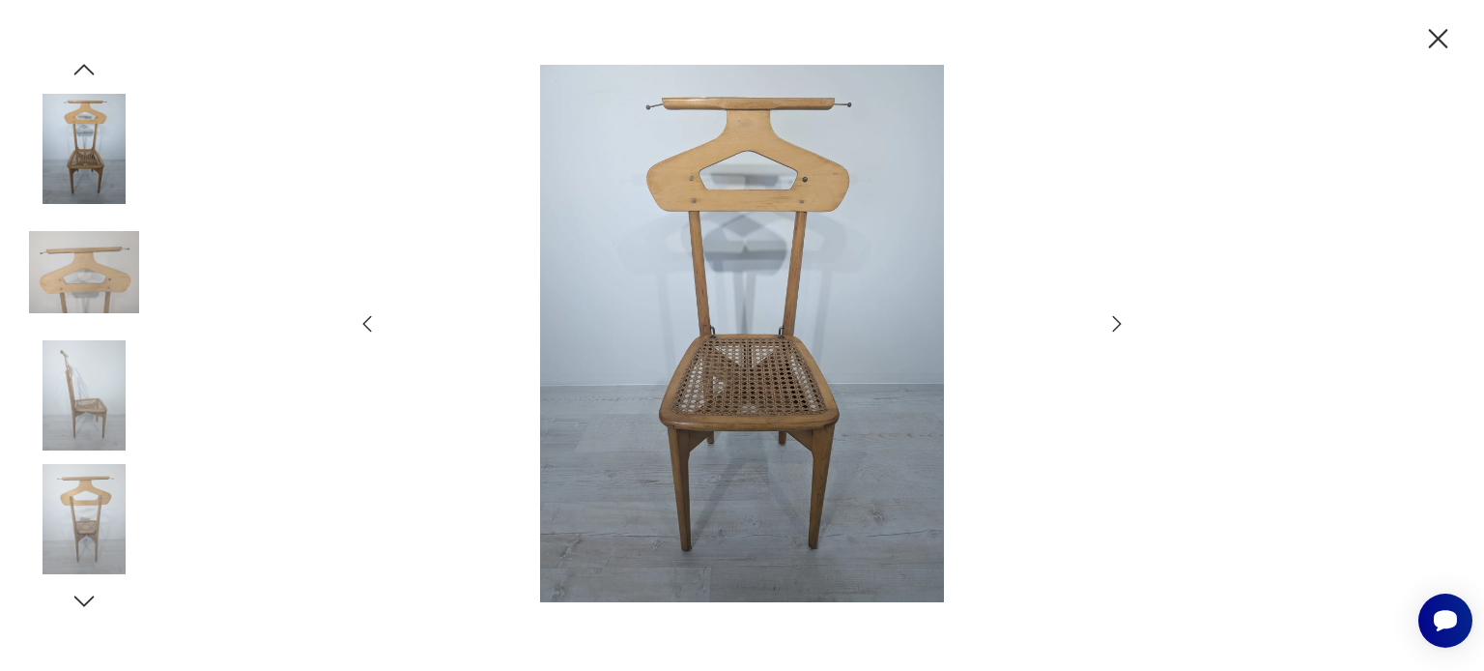
click at [1116, 322] on icon "button" at bounding box center [1117, 323] width 23 height 23
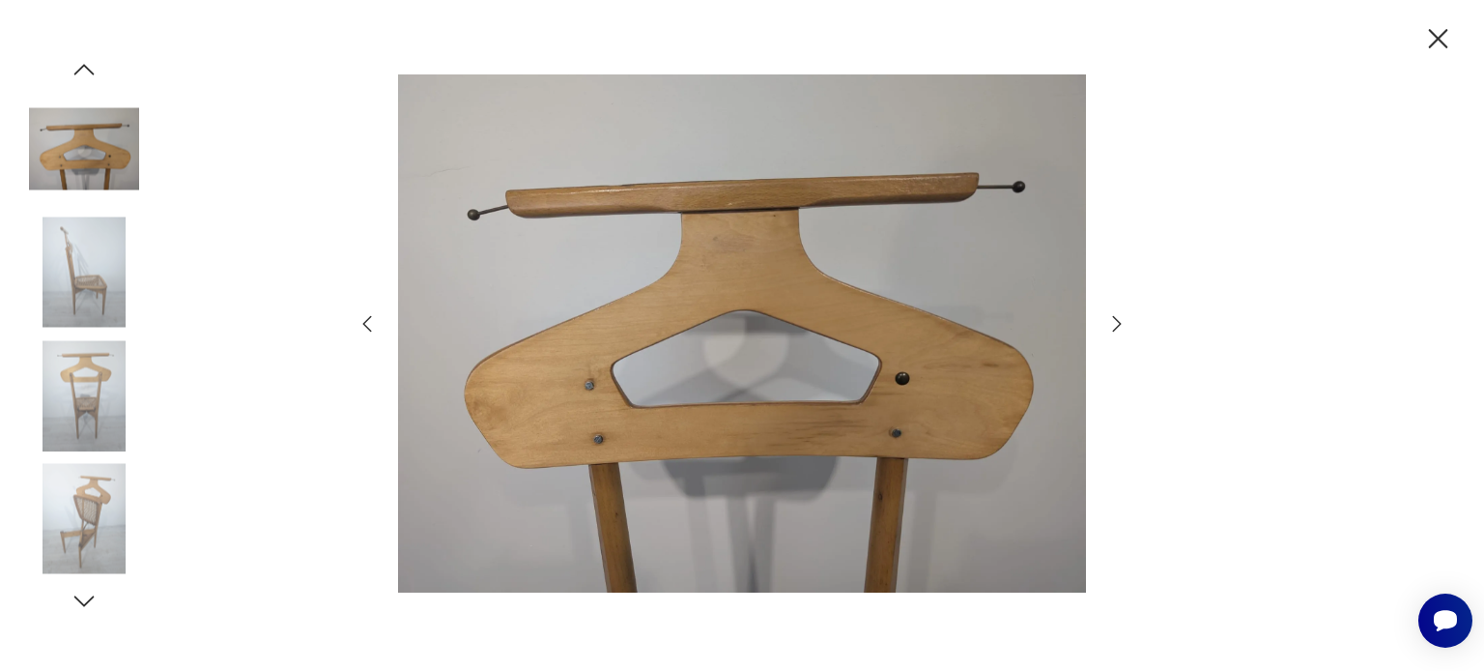
click at [1116, 322] on icon "button" at bounding box center [1117, 323] width 23 height 23
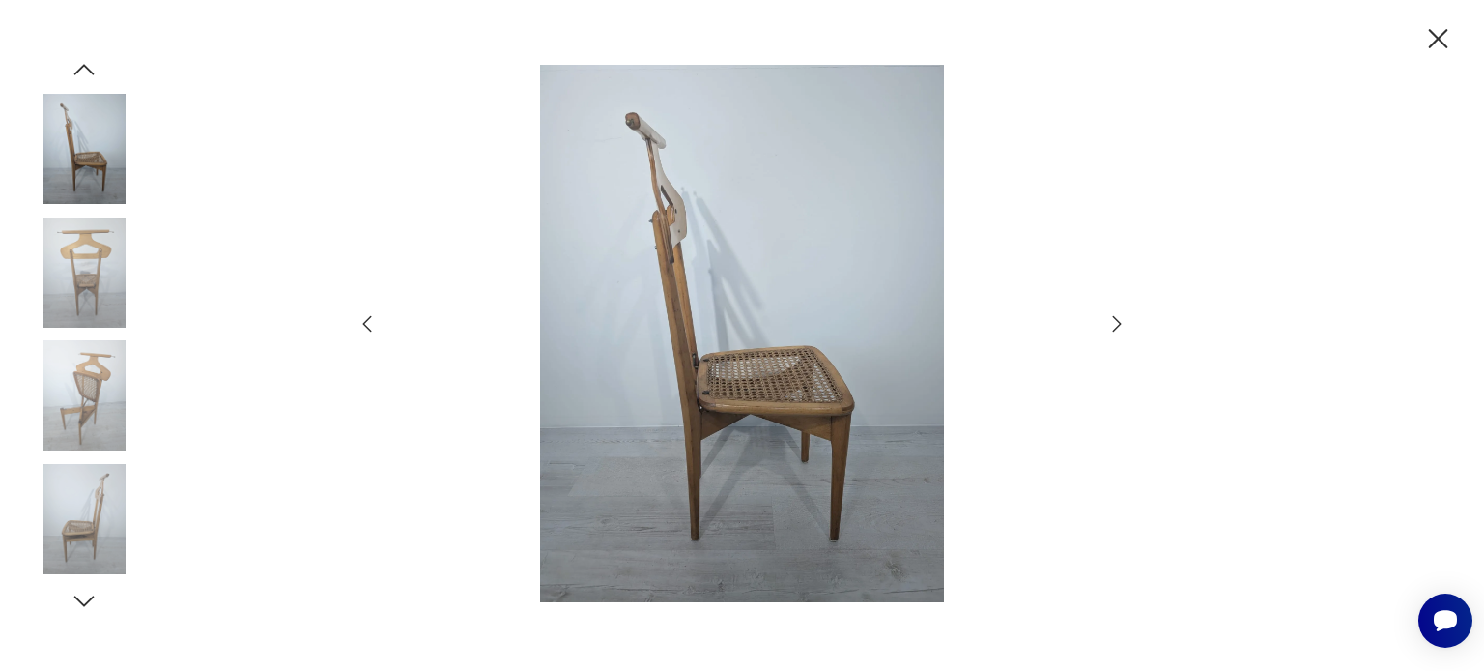
click at [1116, 322] on icon "button" at bounding box center [1117, 323] width 23 height 23
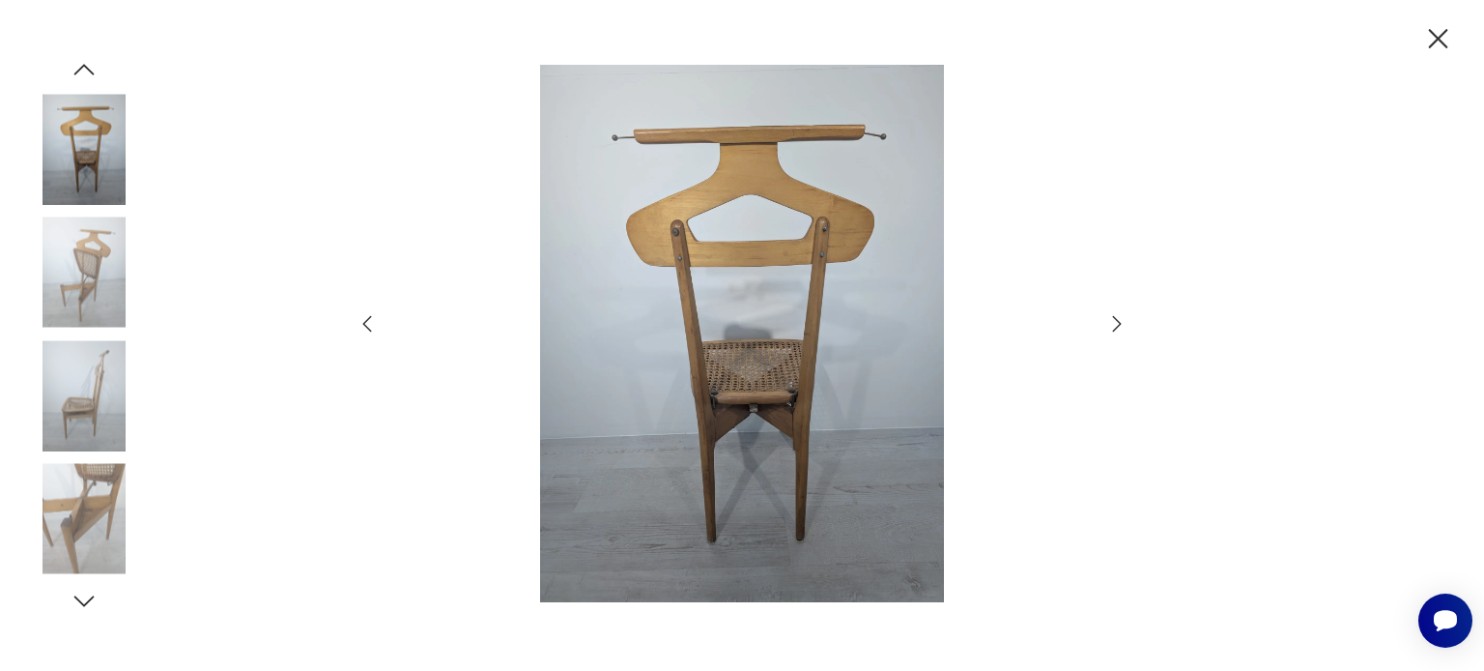
click at [1116, 322] on icon "button" at bounding box center [1117, 323] width 23 height 23
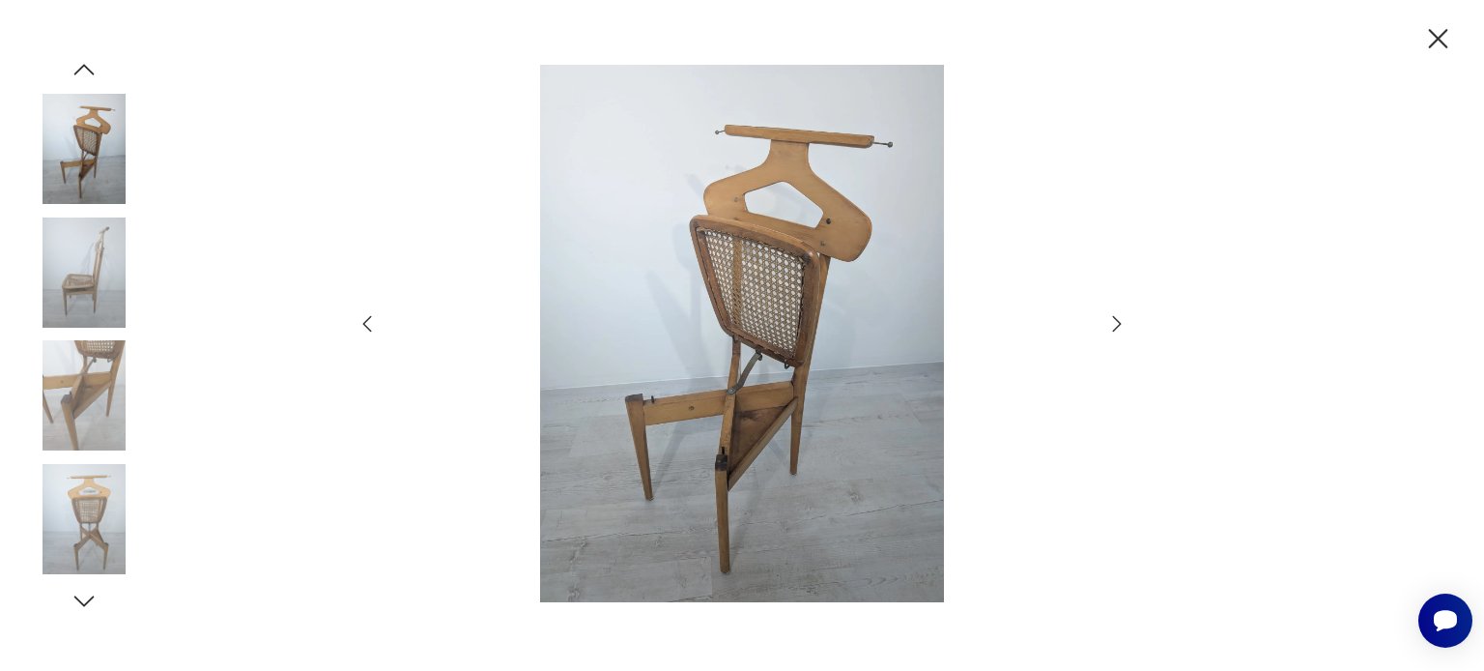
click at [1116, 322] on icon "button" at bounding box center [1117, 323] width 23 height 23
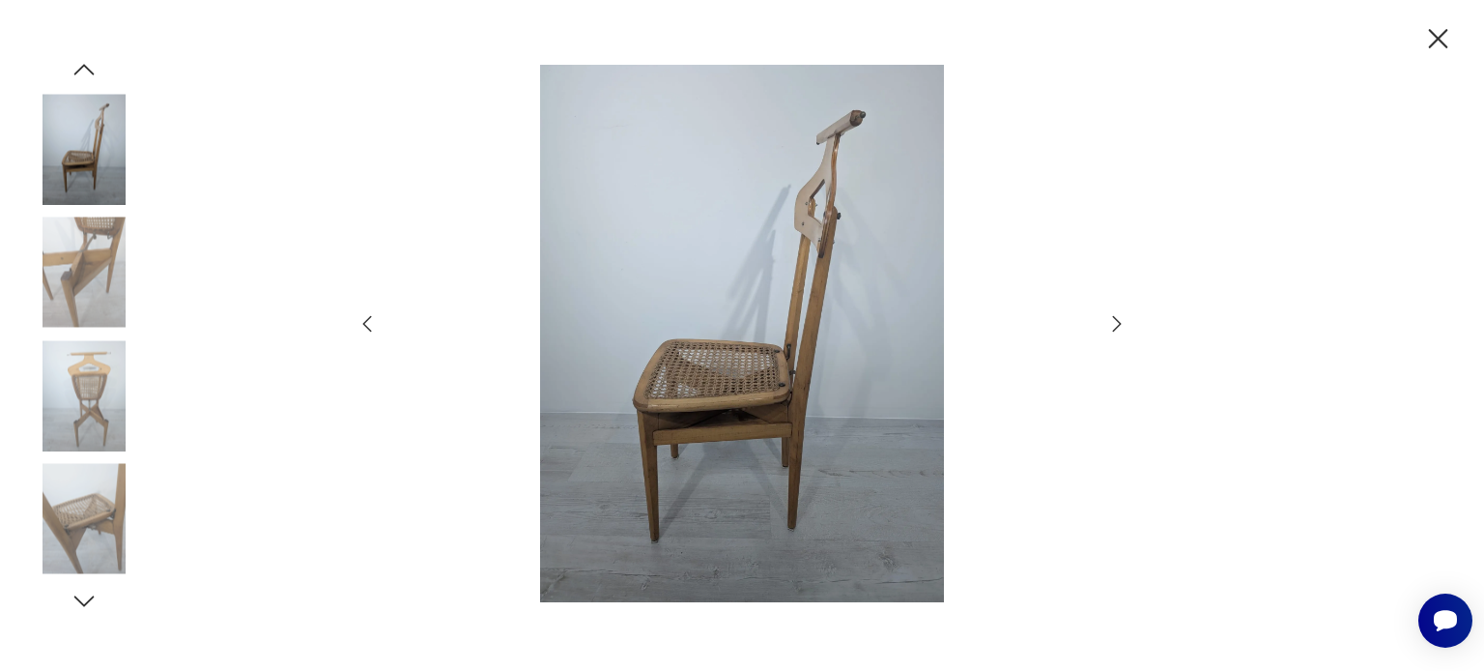
click at [1116, 322] on icon "button" at bounding box center [1117, 323] width 23 height 23
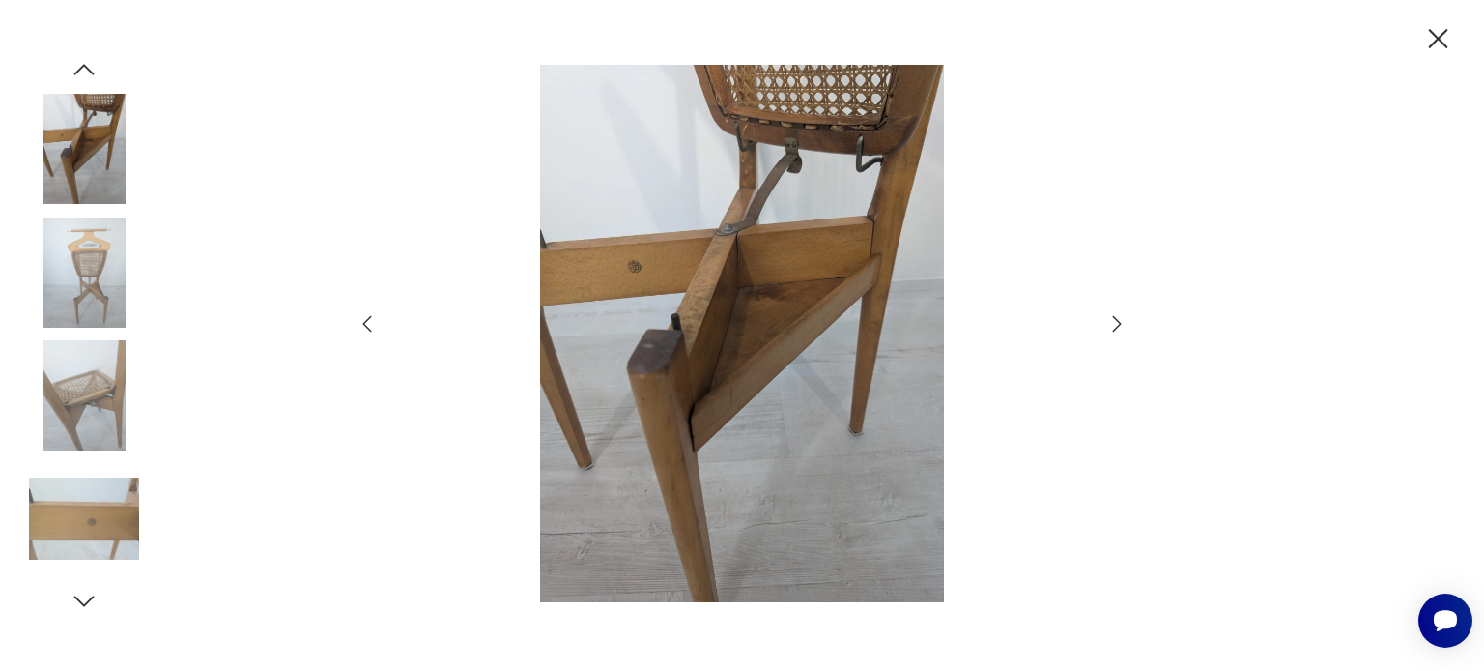
click at [1116, 322] on icon "button" at bounding box center [1117, 323] width 23 height 23
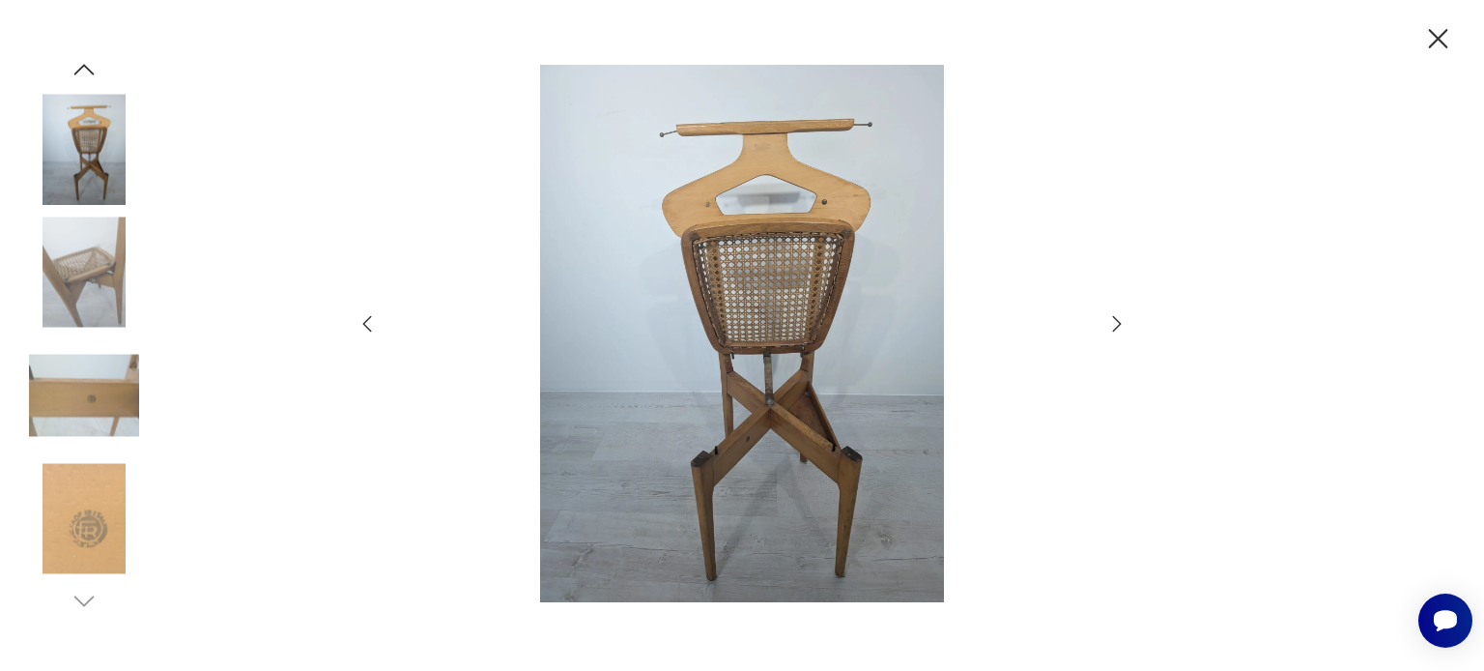
click at [1116, 322] on icon "button" at bounding box center [1117, 323] width 23 height 23
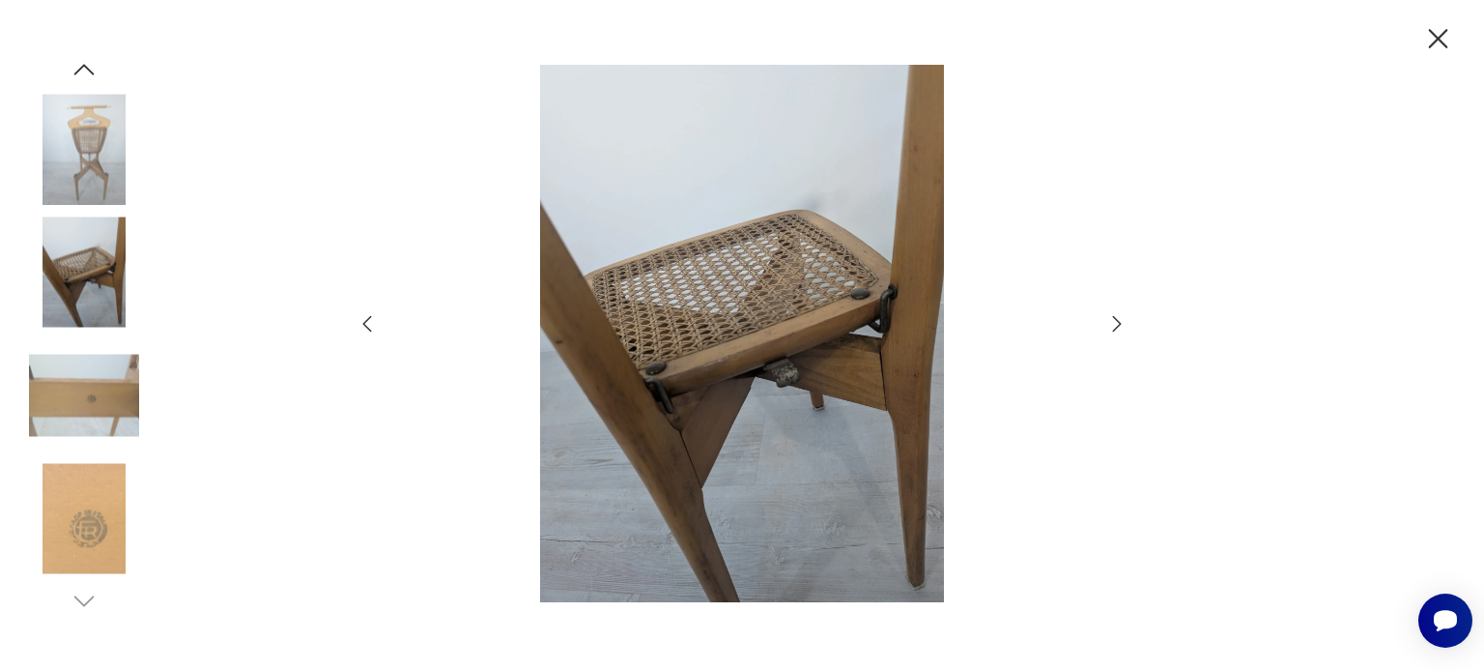
click at [1116, 322] on icon "button" at bounding box center [1117, 323] width 23 height 23
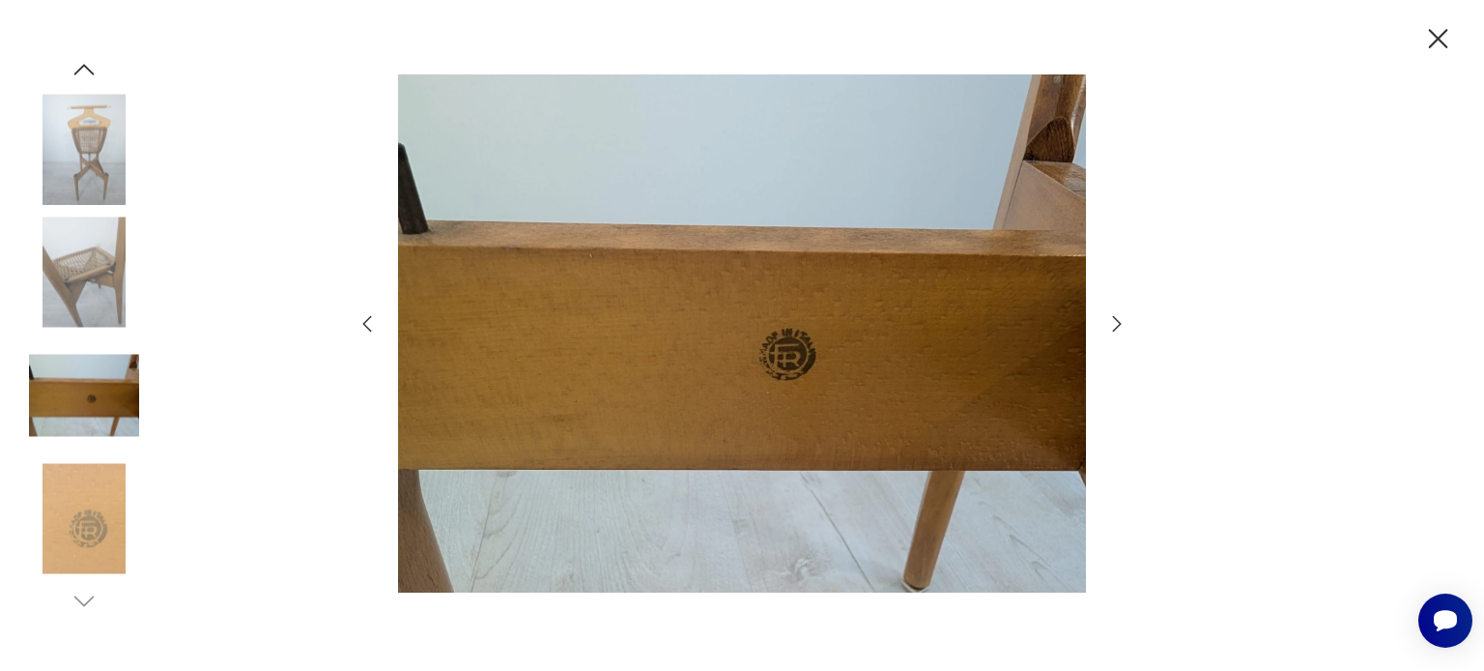
click at [1116, 322] on icon "button" at bounding box center [1117, 323] width 23 height 23
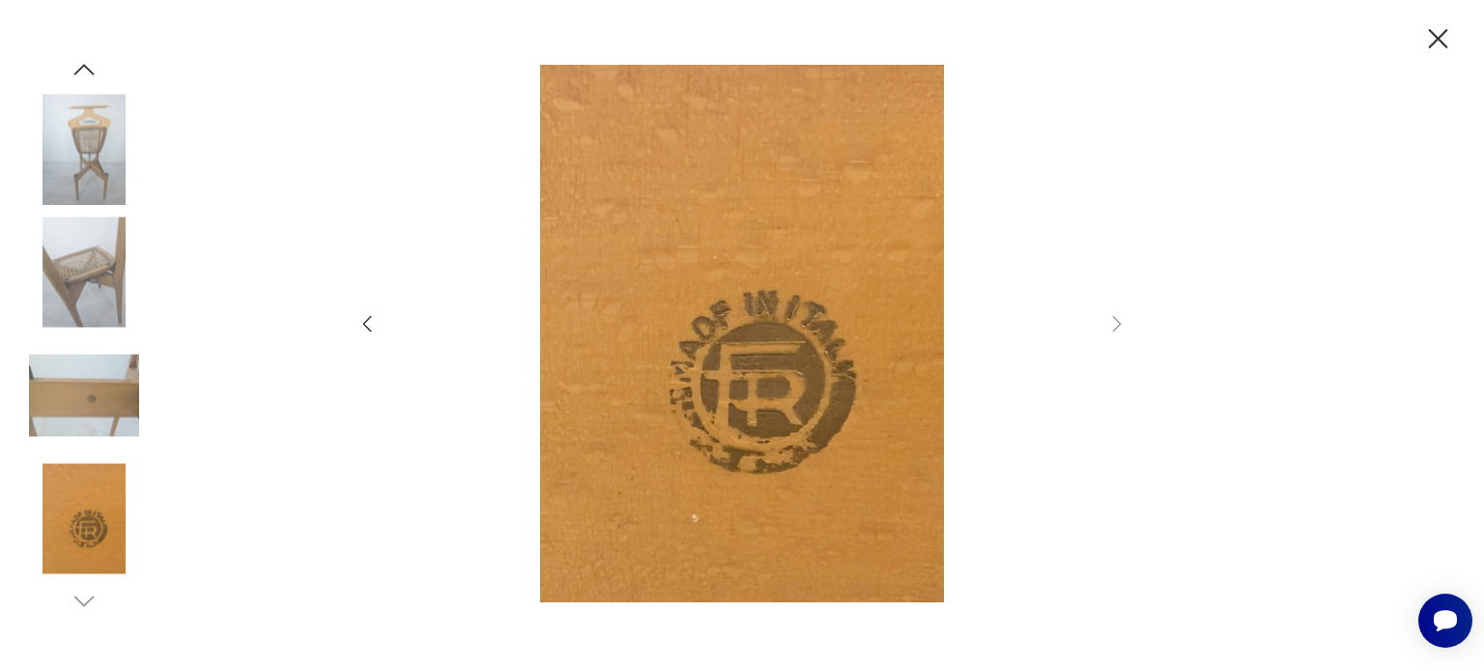
click at [1434, 33] on icon "button" at bounding box center [1439, 39] width 34 height 34
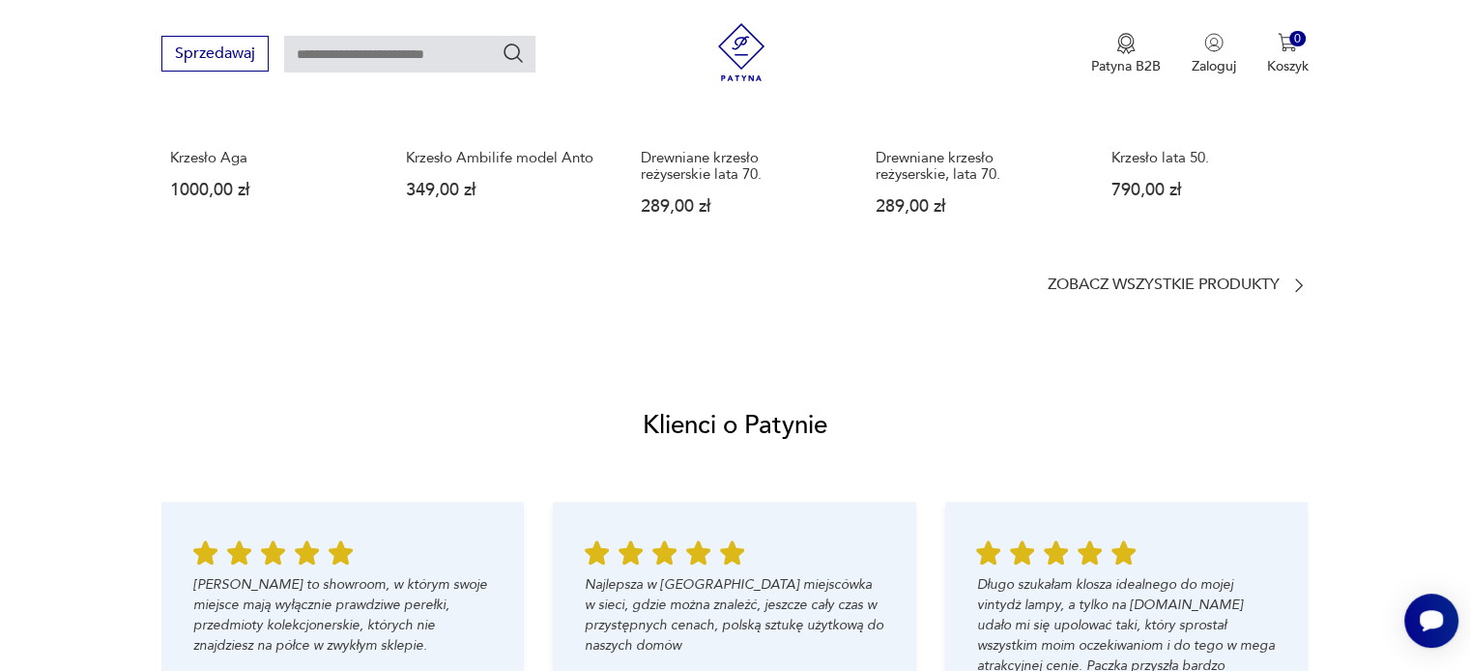
scroll to position [1836, 0]
